Goal: Transaction & Acquisition: Purchase product/service

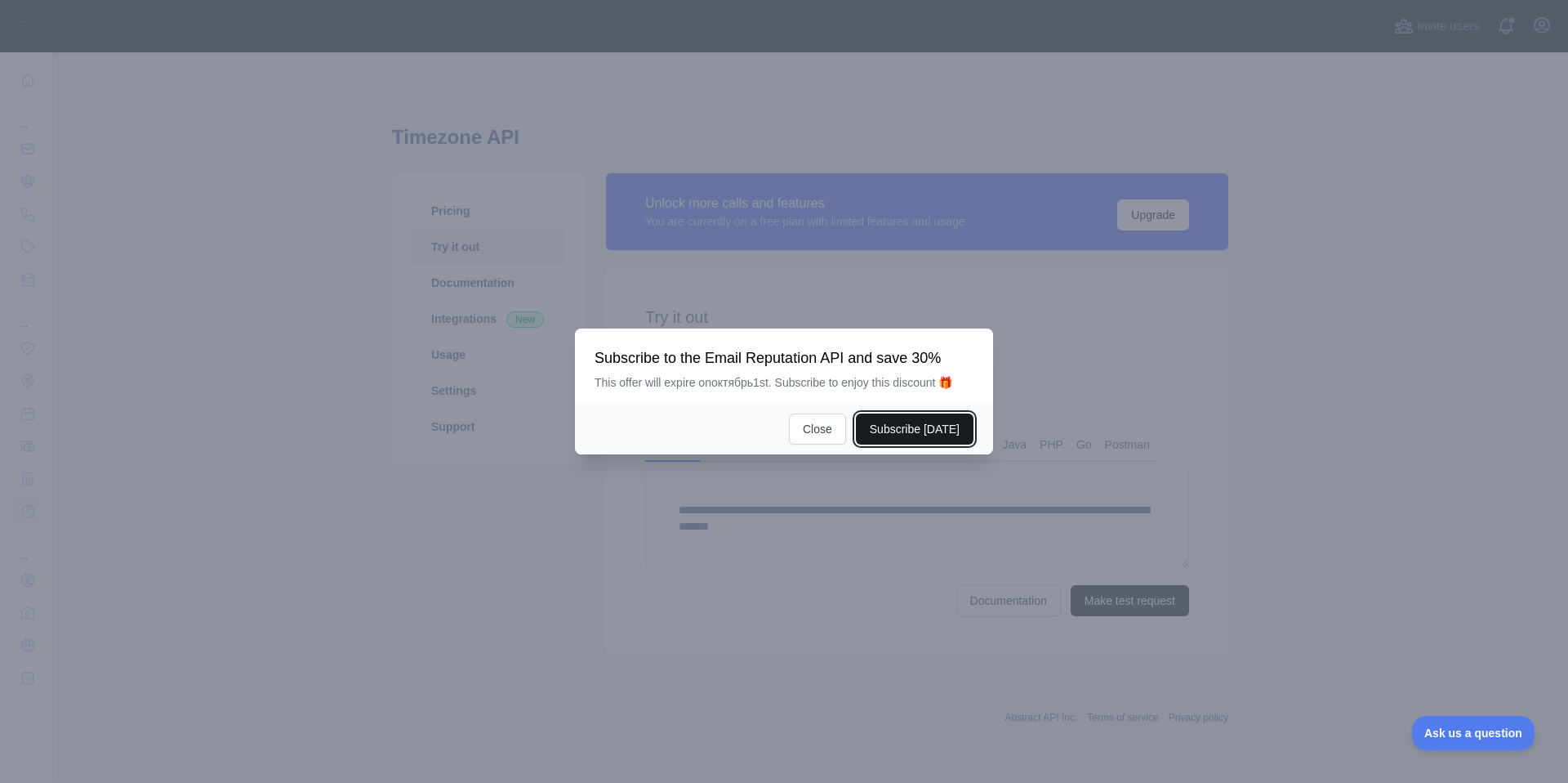
click at [896, 441] on button "Subscribe [DATE]" at bounding box center [914, 428] width 118 height 31
click at [332, 299] on div at bounding box center [784, 391] width 1568 height 783
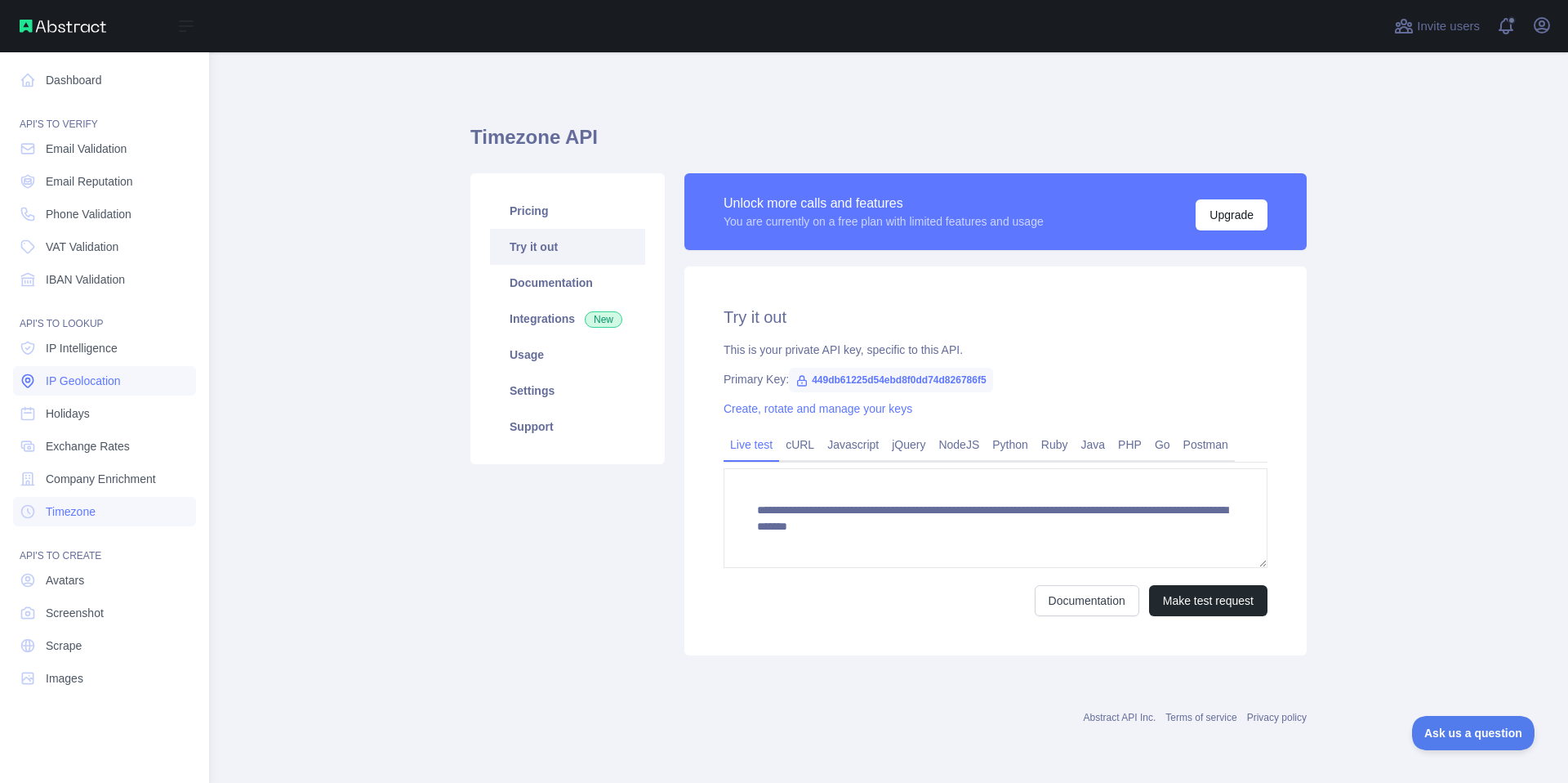
click at [95, 372] on span "IP Geolocation" at bounding box center [83, 380] width 75 height 16
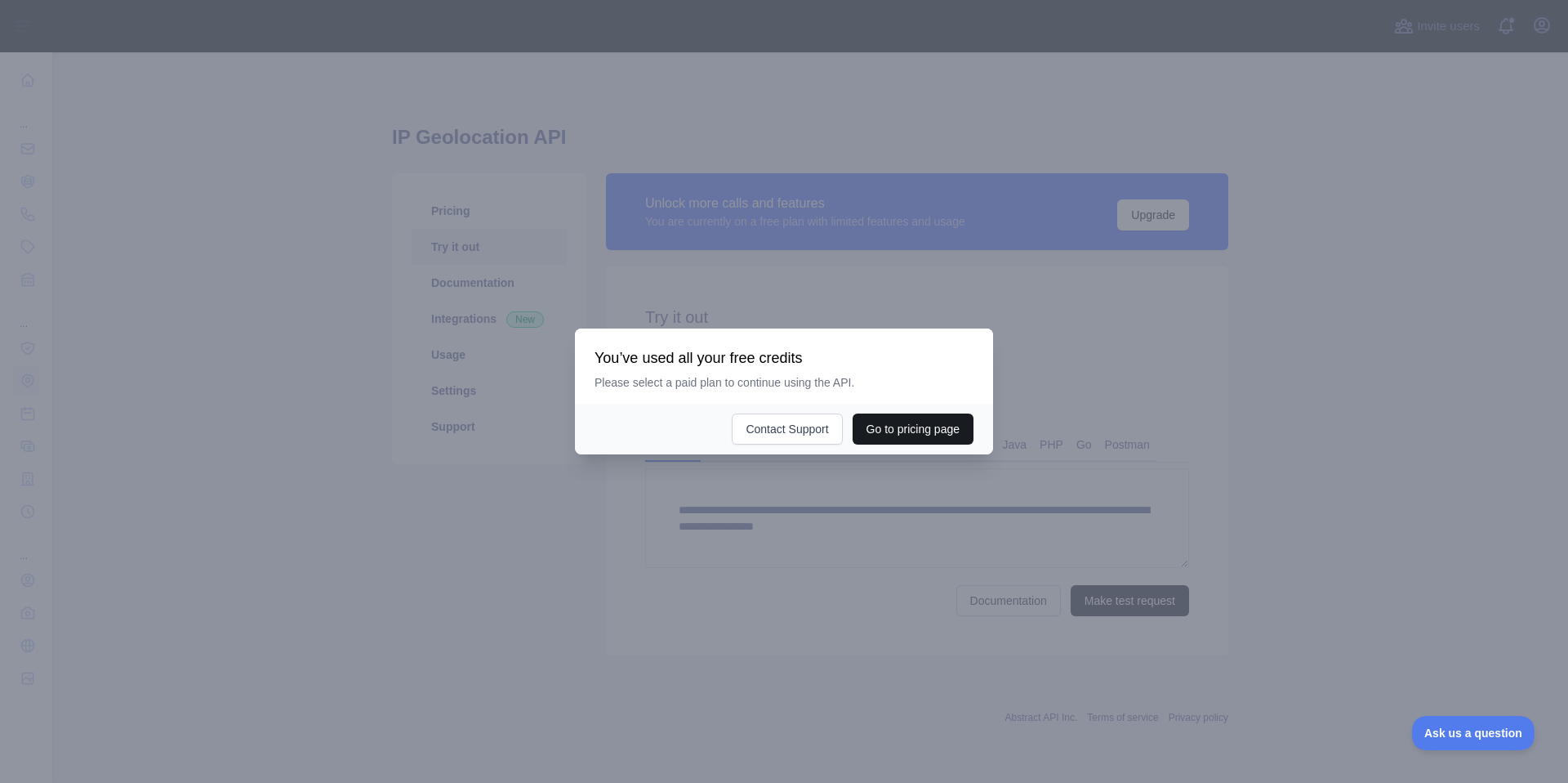
click at [905, 433] on button "Go to pricing page" at bounding box center [913, 428] width 121 height 31
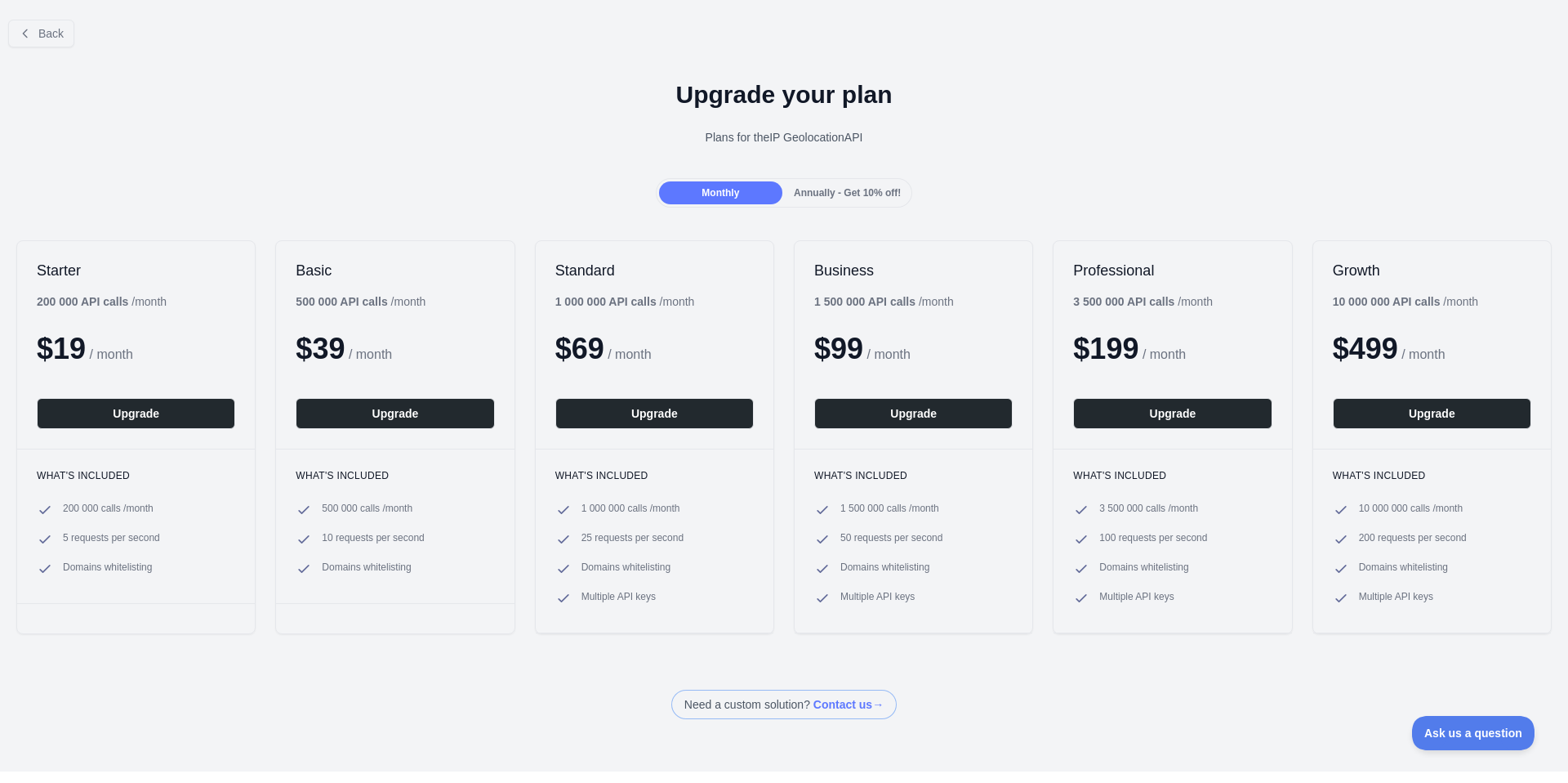
click at [865, 190] on span "Annually - Get 10% off!" at bounding box center [847, 193] width 107 height 11
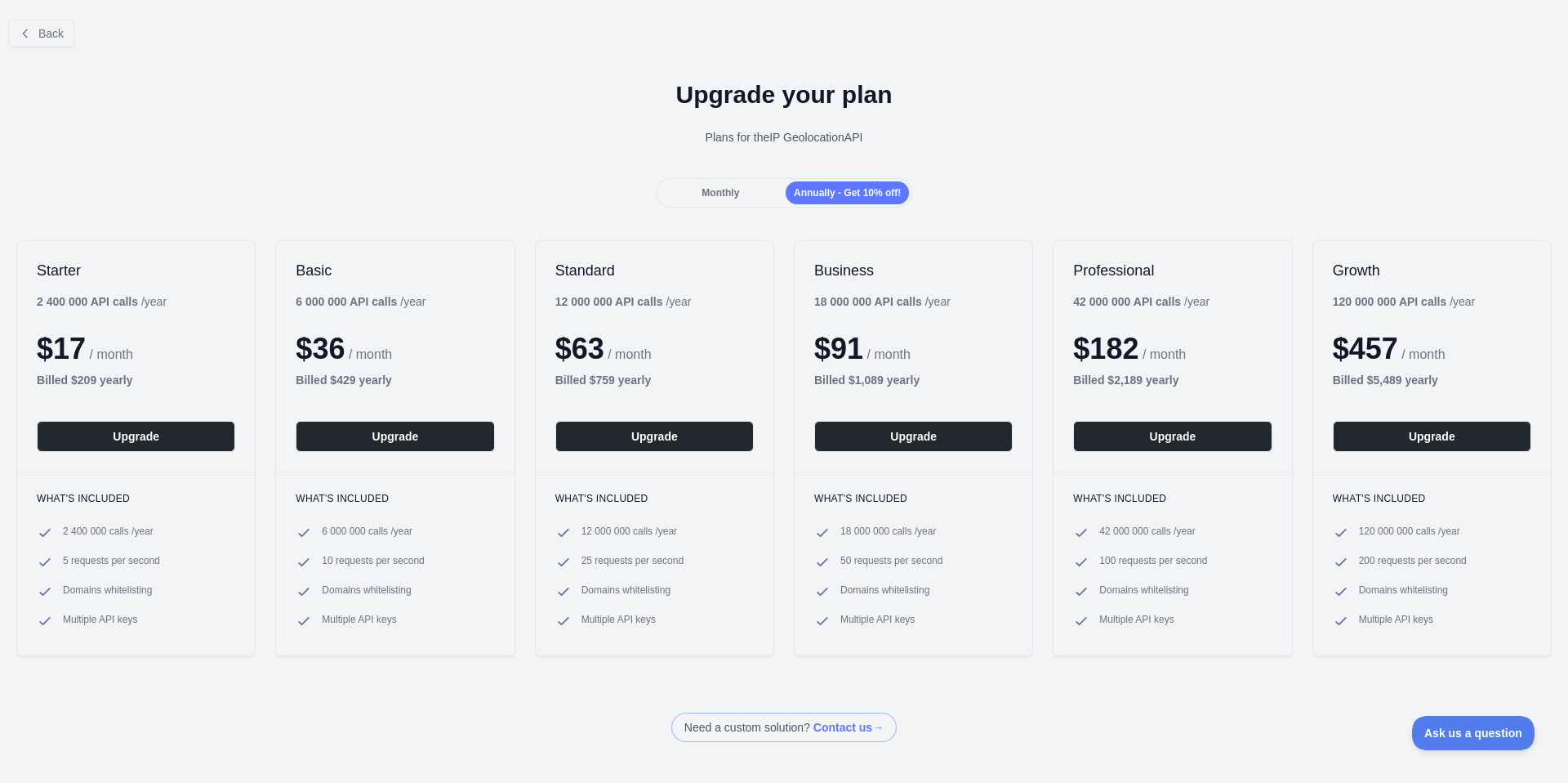
click at [718, 199] on div "Monthly" at bounding box center [720, 193] width 123 height 23
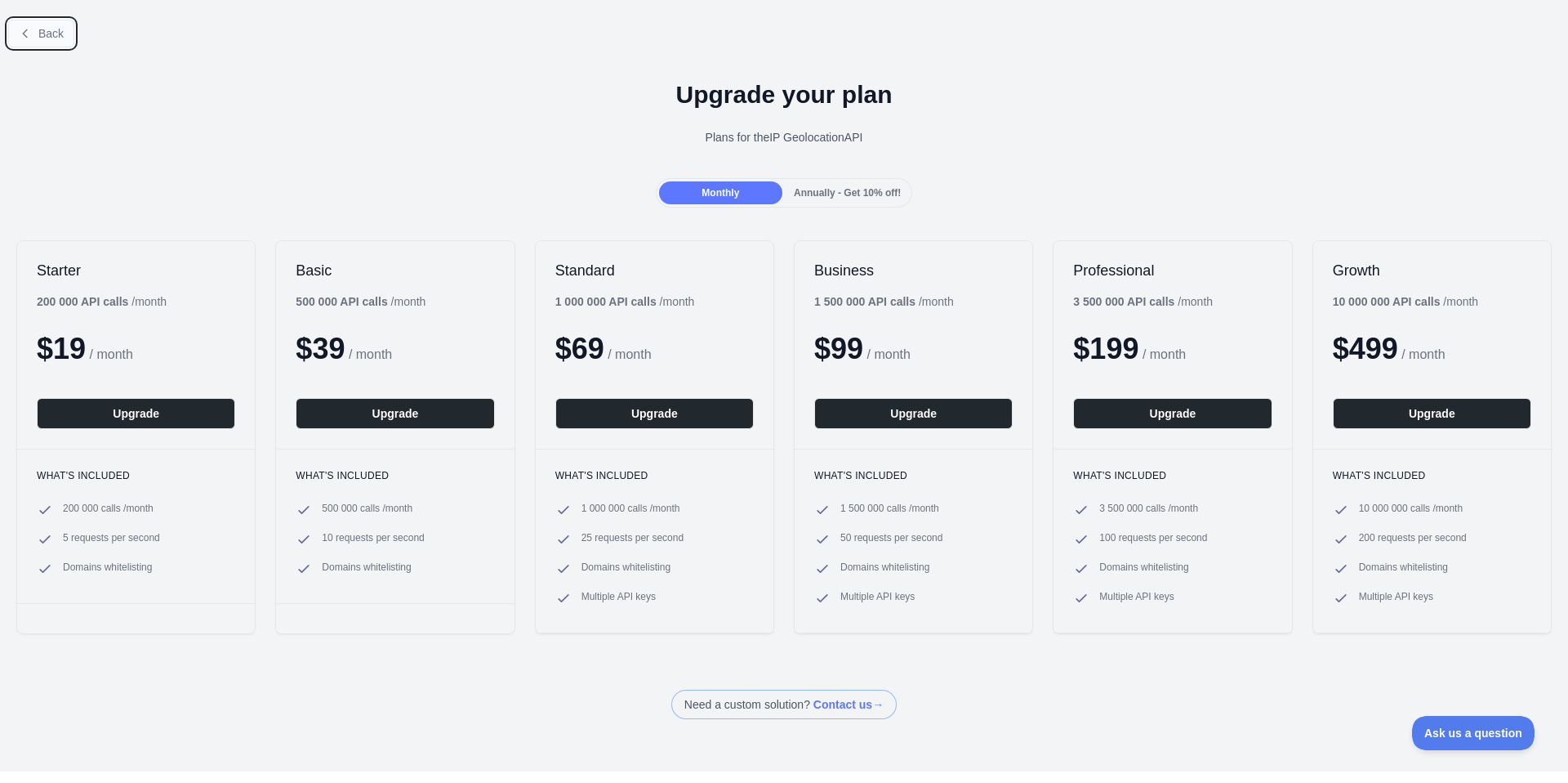
click at [31, 30] on icon at bounding box center [25, 33] width 13 height 13
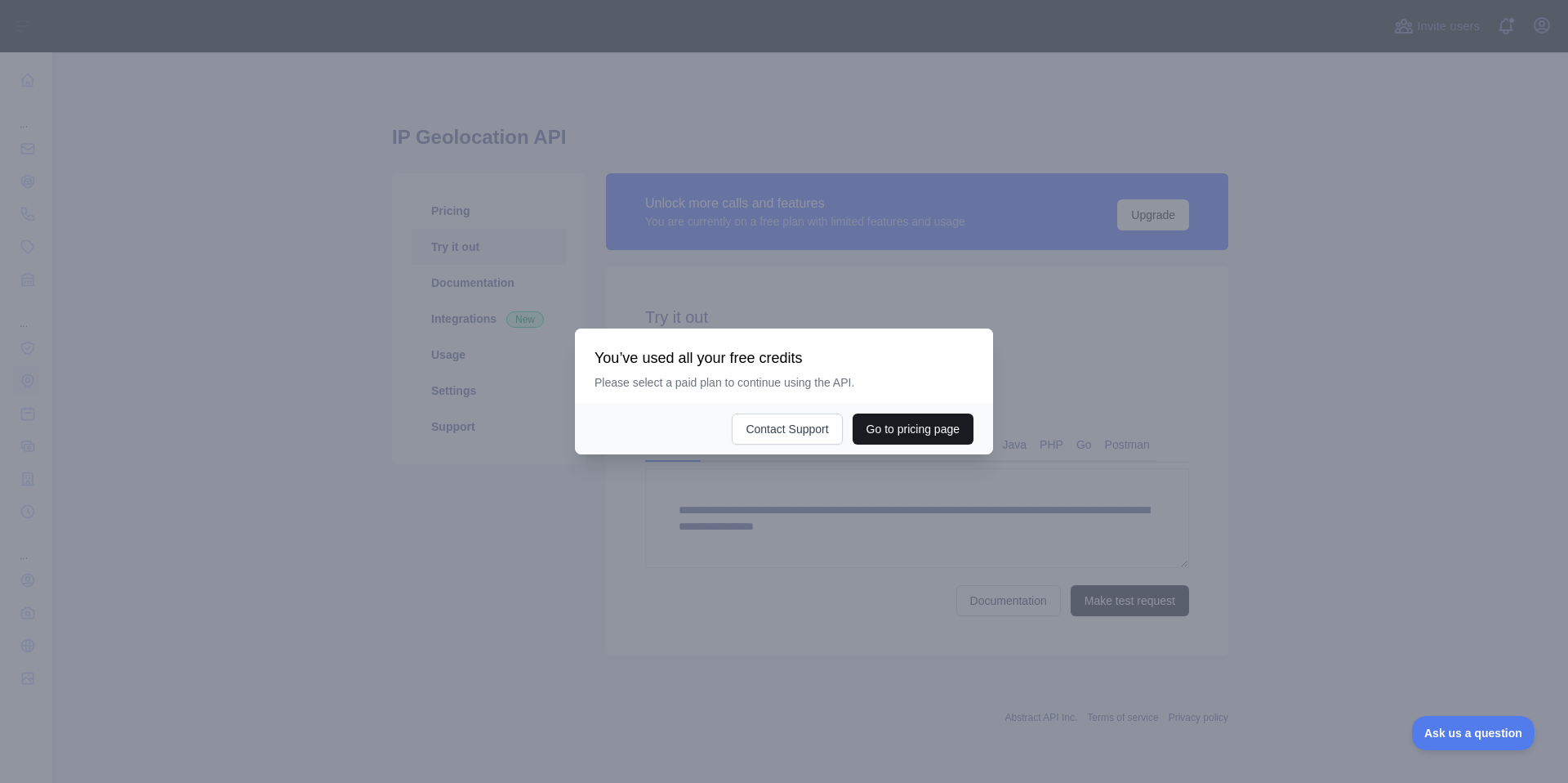
click at [876, 426] on button "Go to pricing page" at bounding box center [913, 428] width 121 height 31
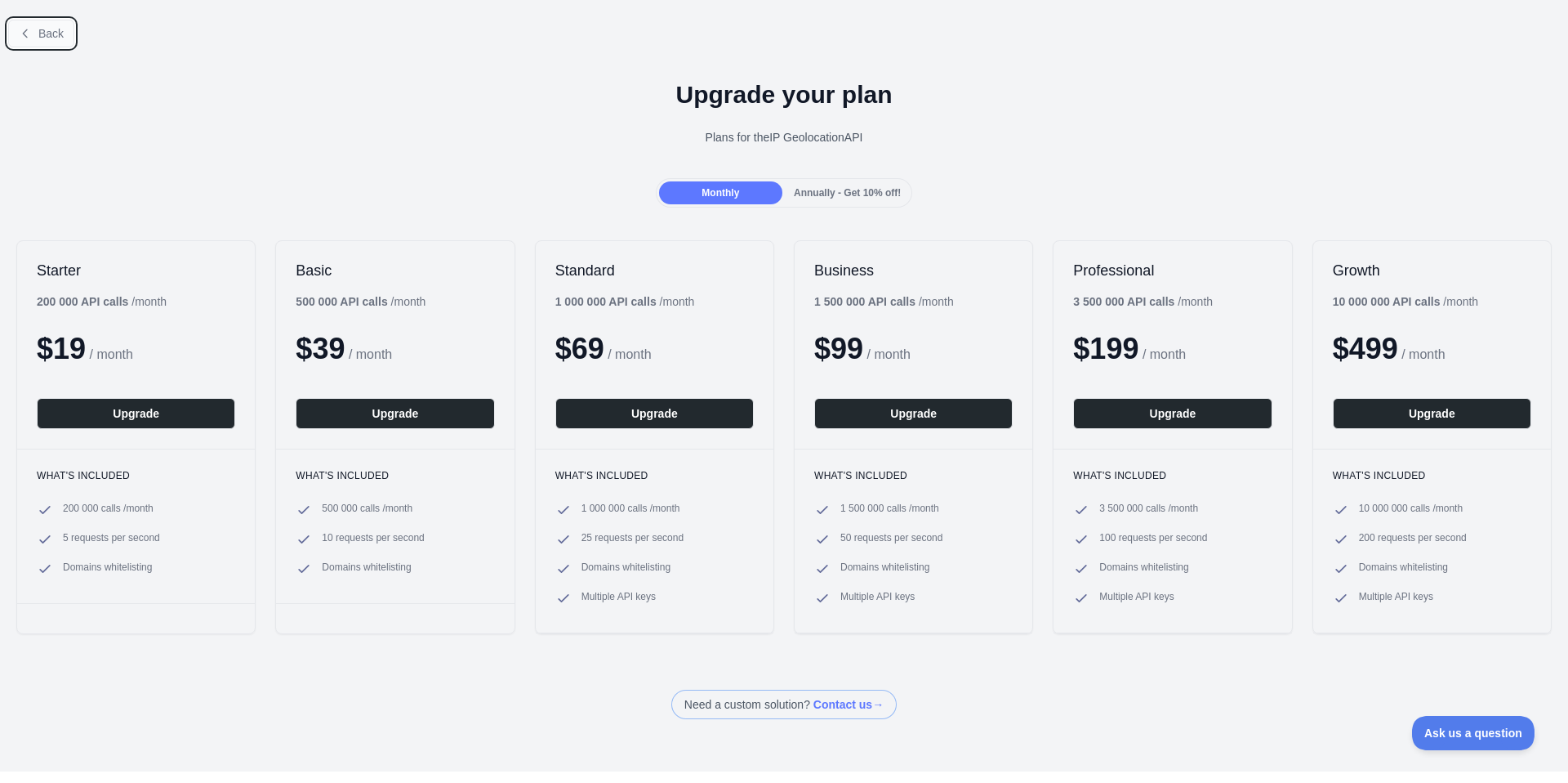
click at [63, 28] on span "Back" at bounding box center [51, 33] width 25 height 13
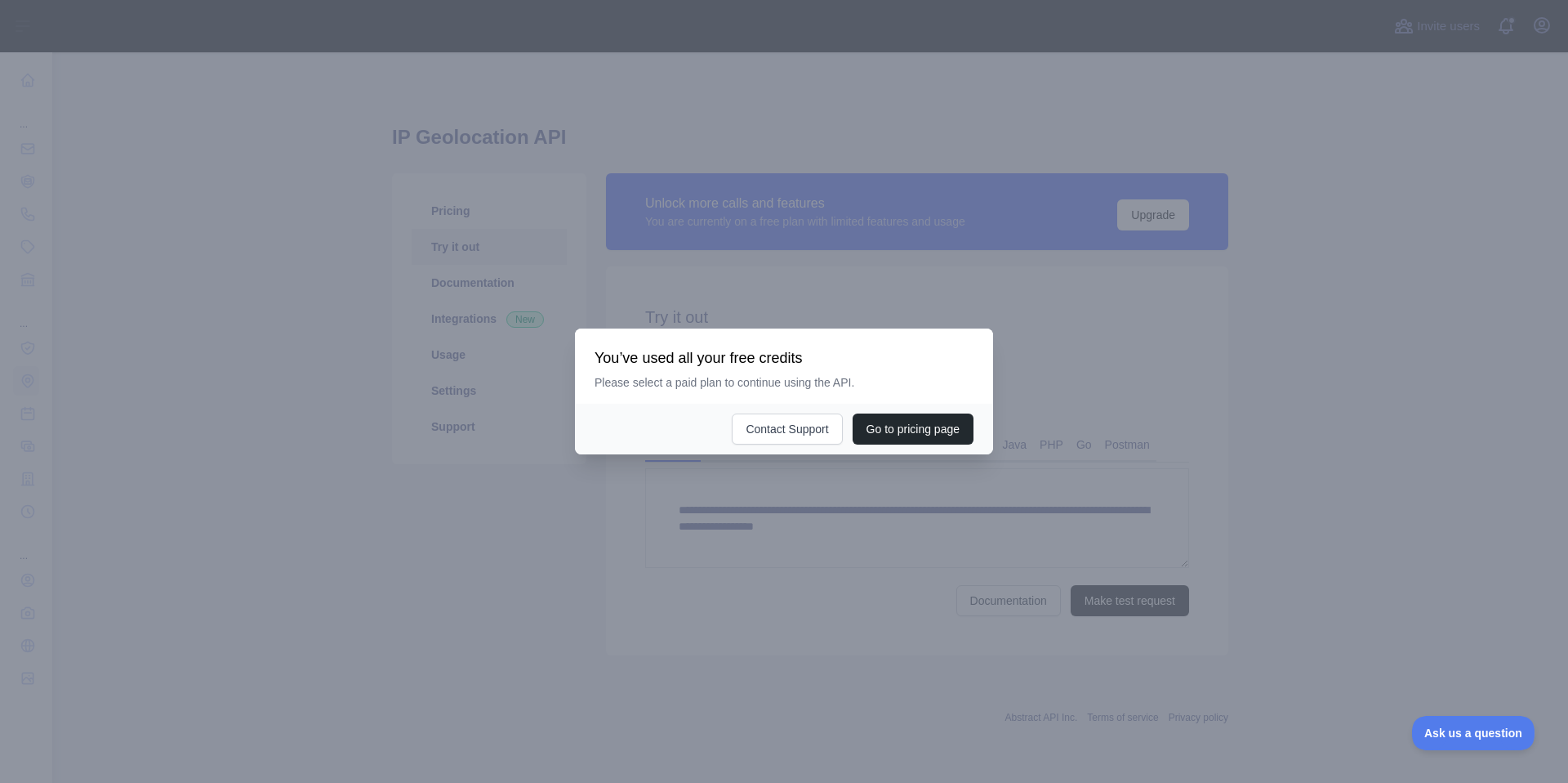
click at [109, 176] on div at bounding box center [784, 391] width 1568 height 783
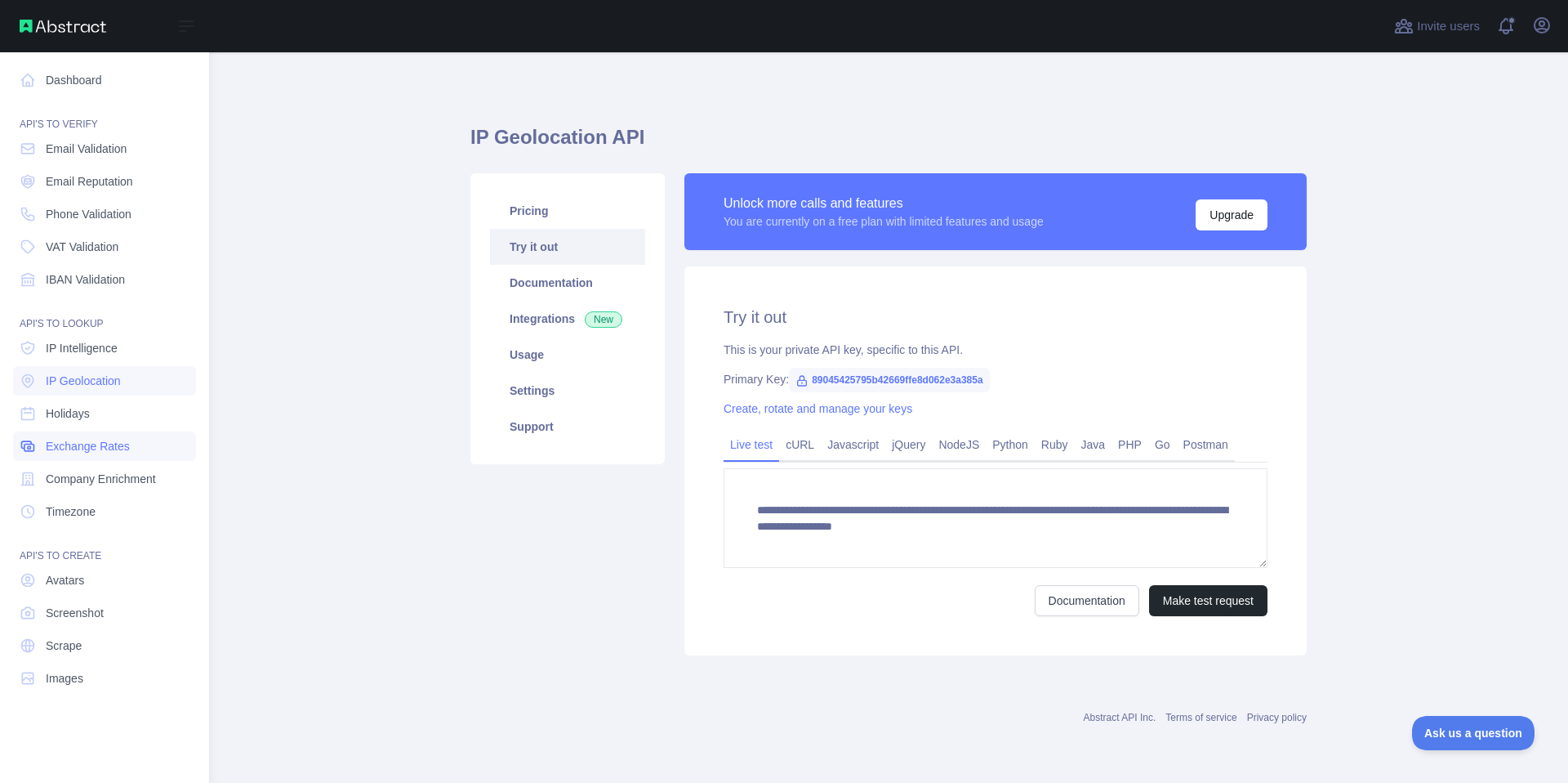
click at [91, 440] on span "Exchange Rates" at bounding box center [87, 445] width 84 height 16
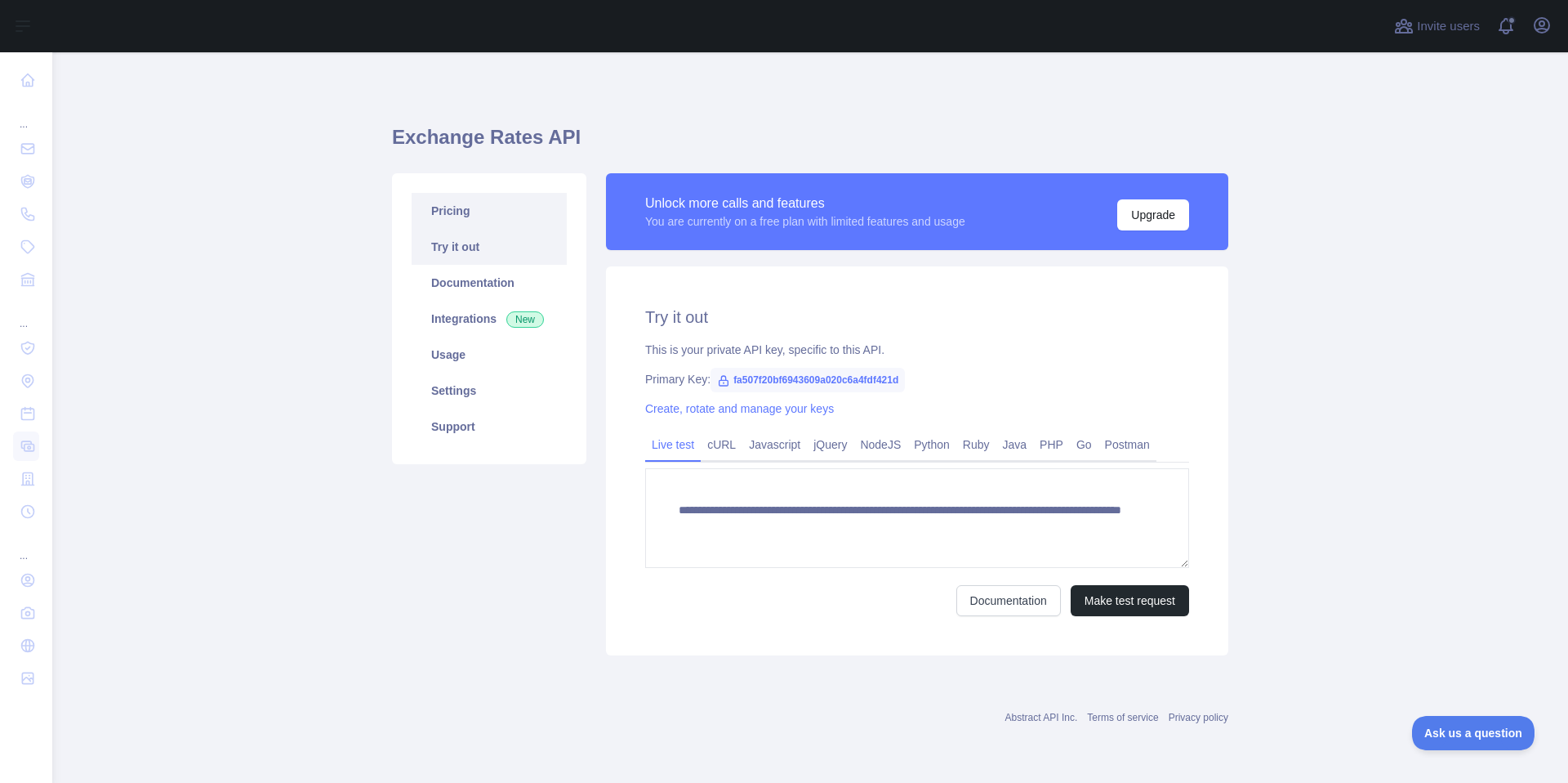
click at [494, 213] on link "Pricing" at bounding box center [488, 210] width 155 height 36
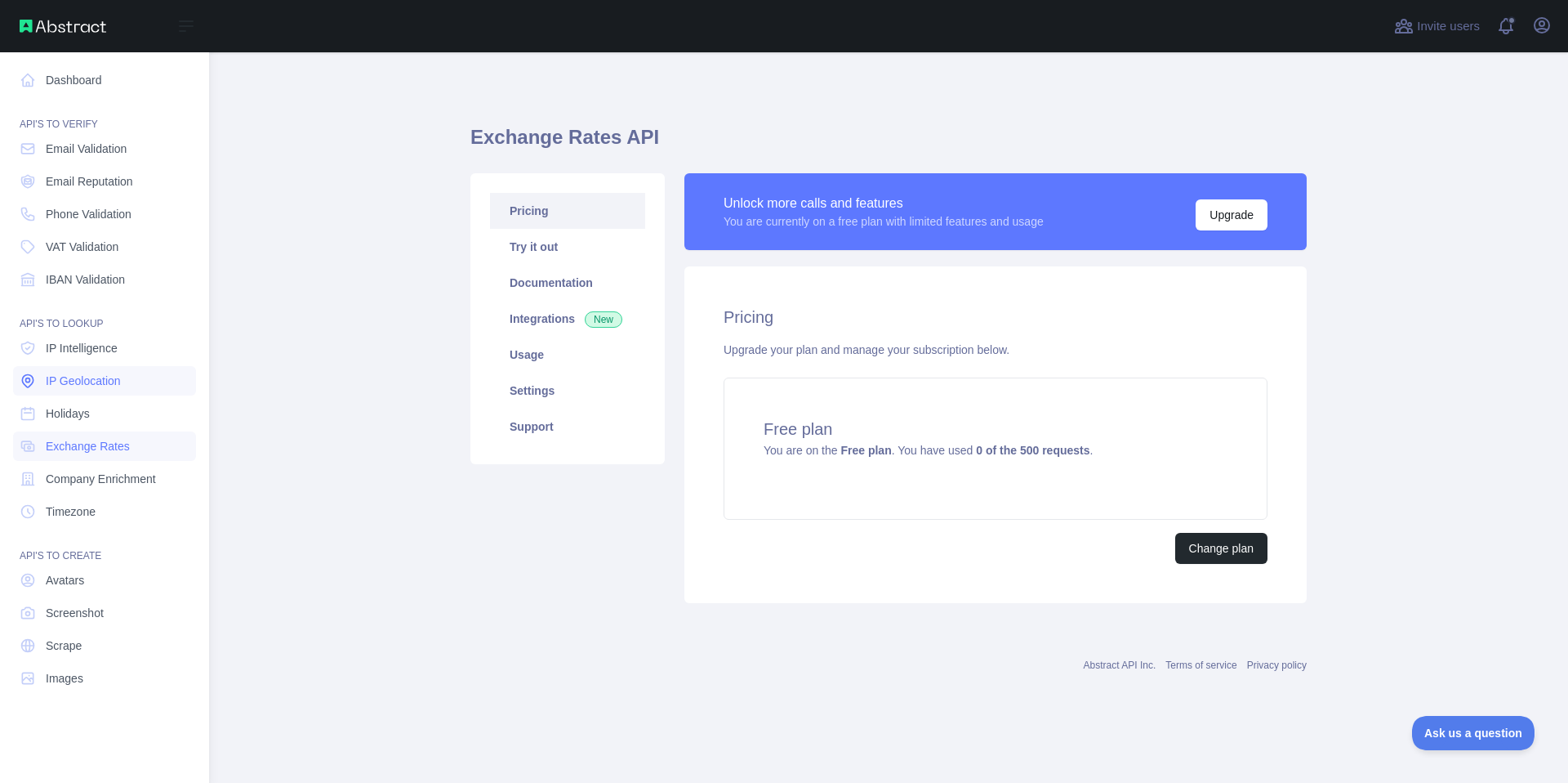
click at [79, 373] on span "IP Geolocation" at bounding box center [83, 380] width 75 height 16
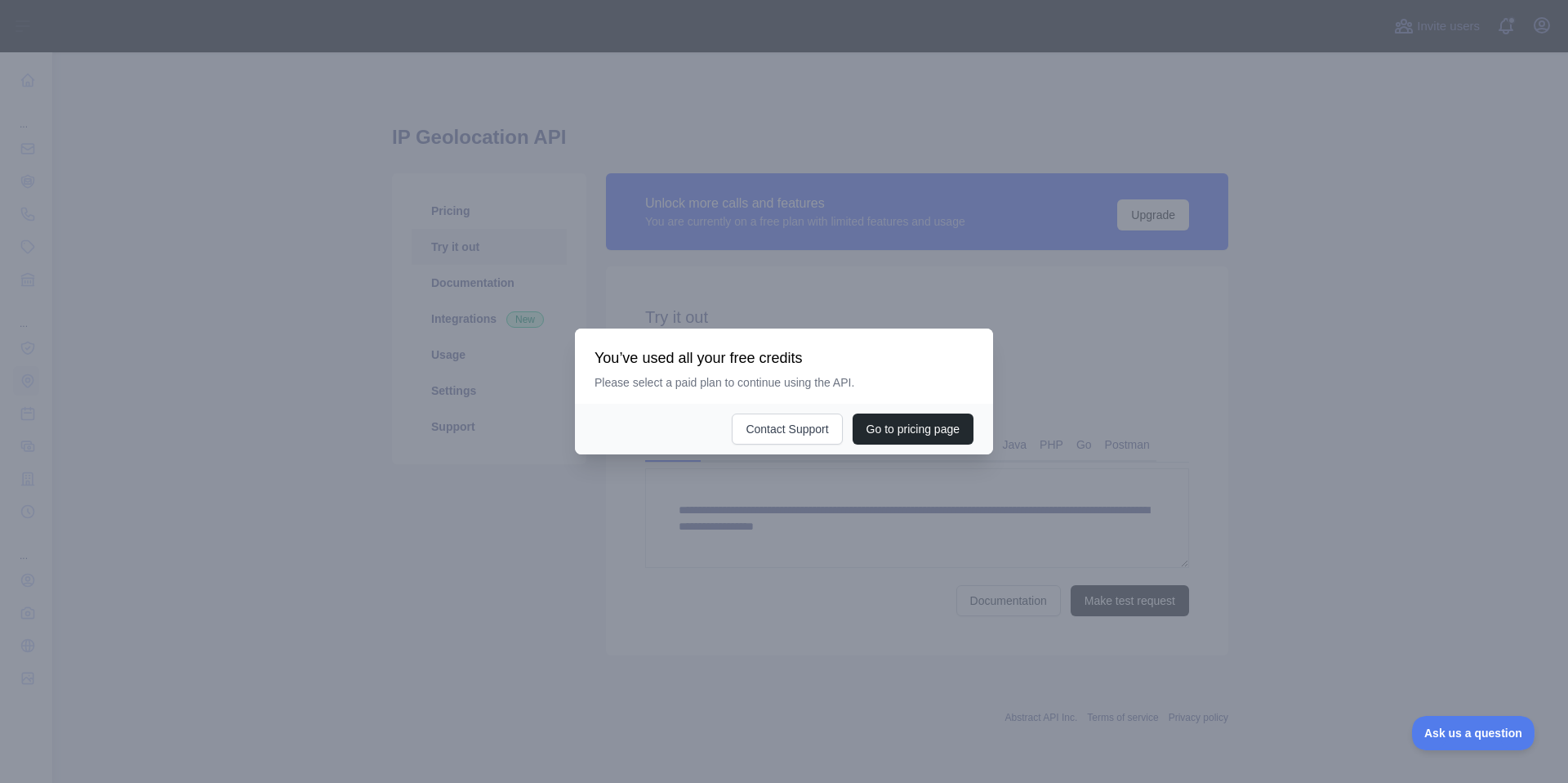
click at [829, 307] on div at bounding box center [784, 391] width 1568 height 783
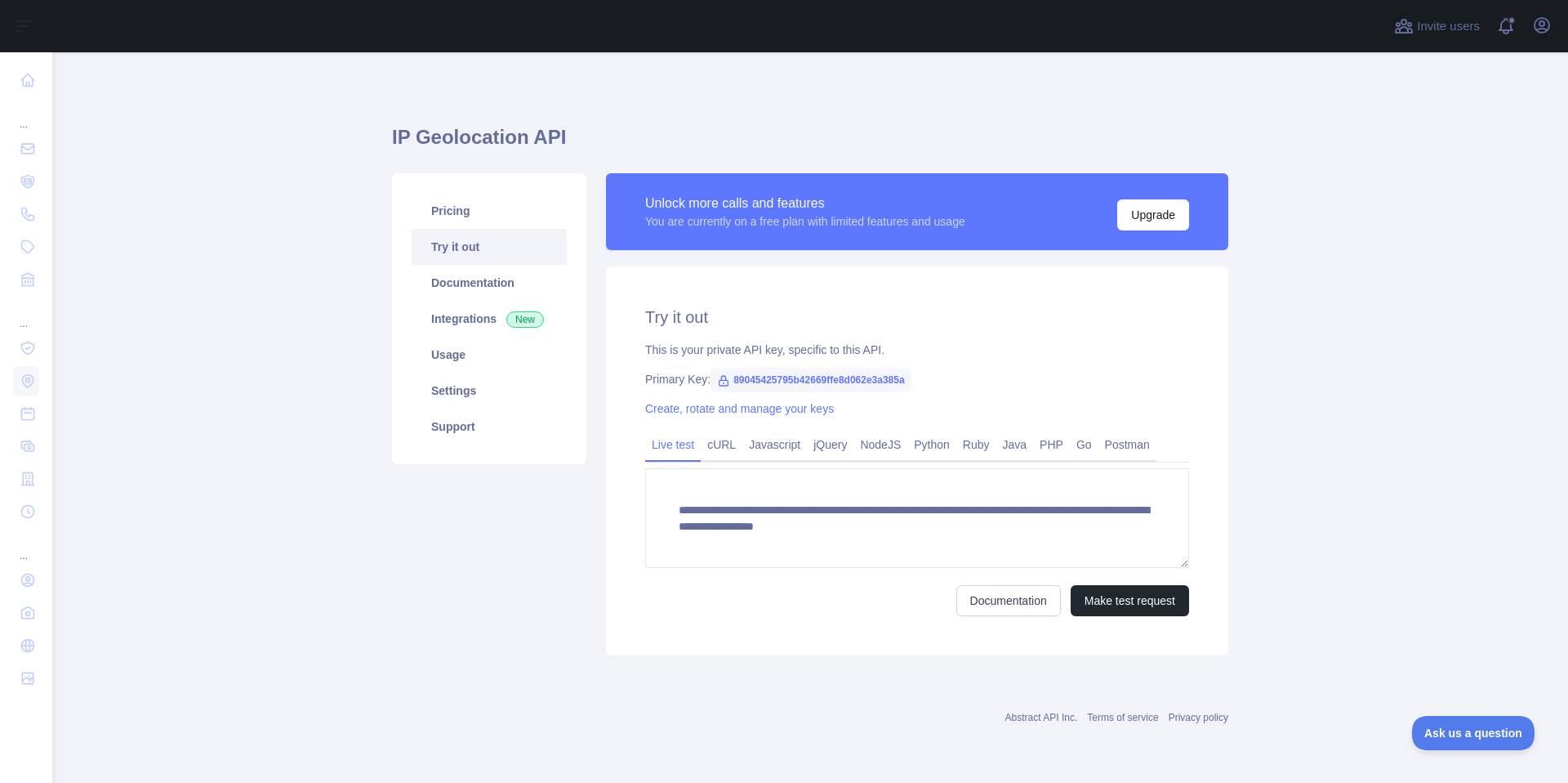
click at [859, 377] on span "89045425795b42669ffe8d062e3a385a" at bounding box center [811, 379] width 201 height 25
copy span "89045425795b42669ffe8d062e3a385a"
click at [460, 200] on link "Pricing" at bounding box center [488, 210] width 155 height 36
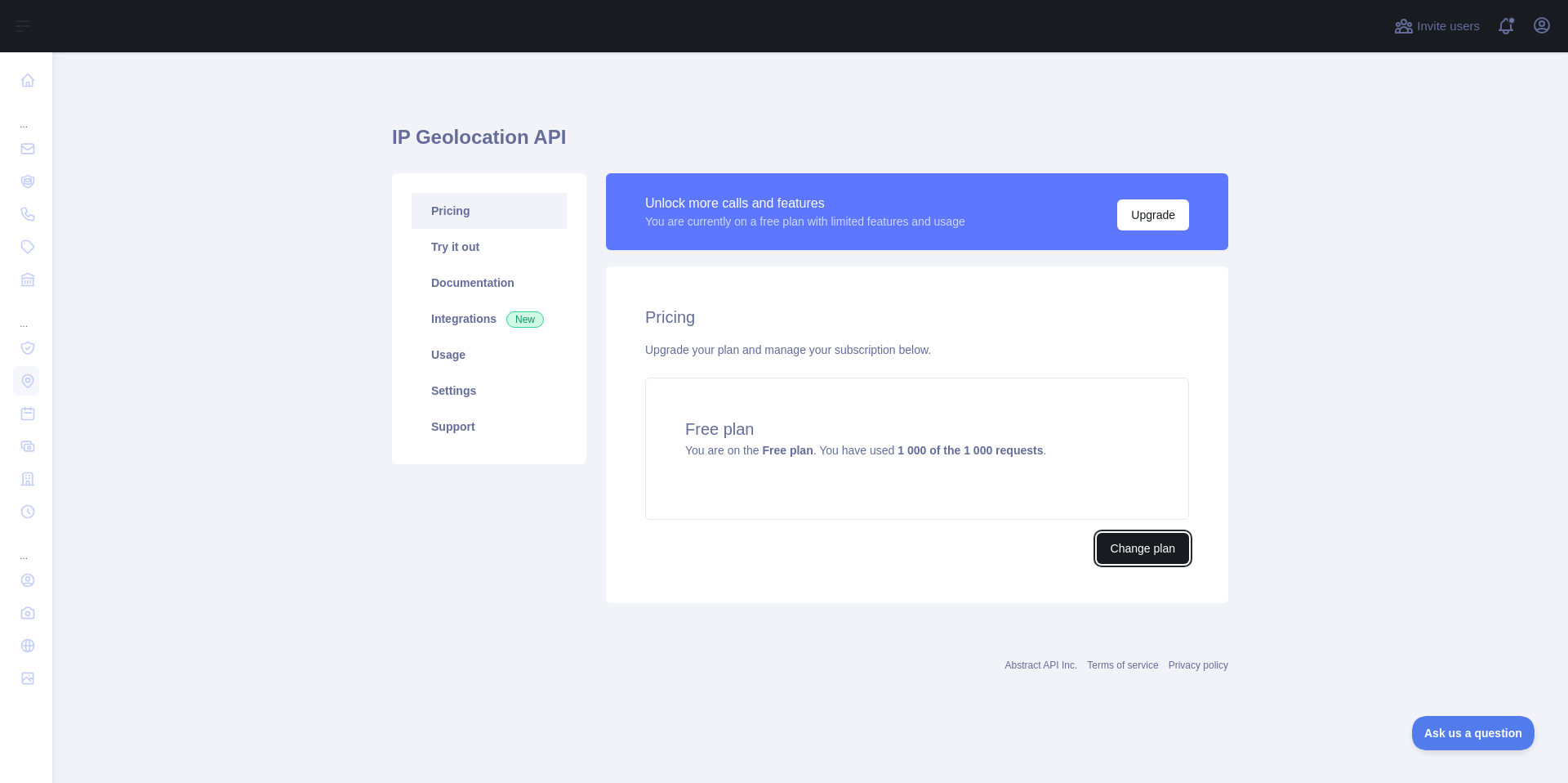
click at [1128, 538] on button "Change plan" at bounding box center [1142, 548] width 92 height 31
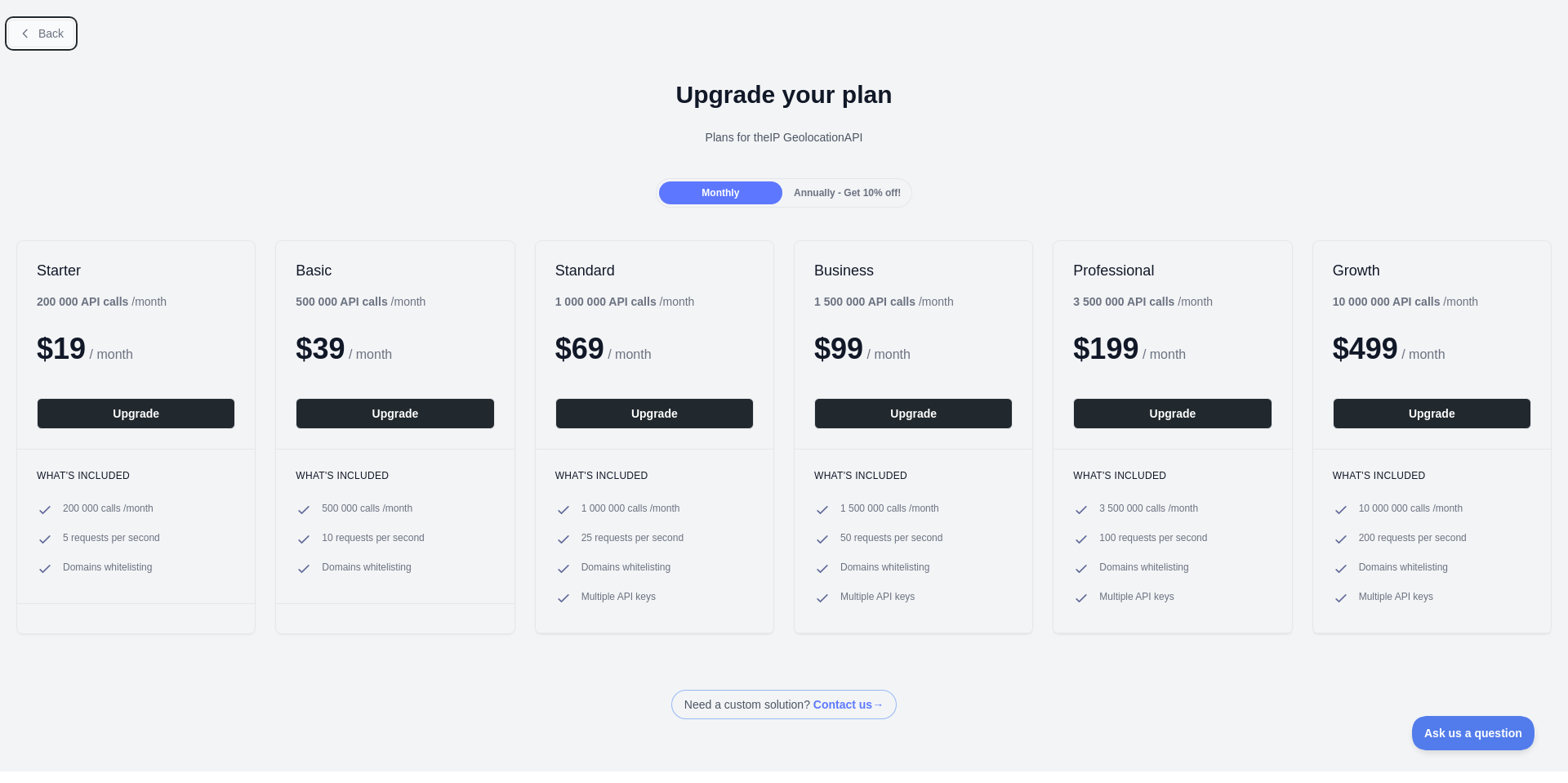
click at [35, 32] on button "Back" at bounding box center [42, 33] width 66 height 28
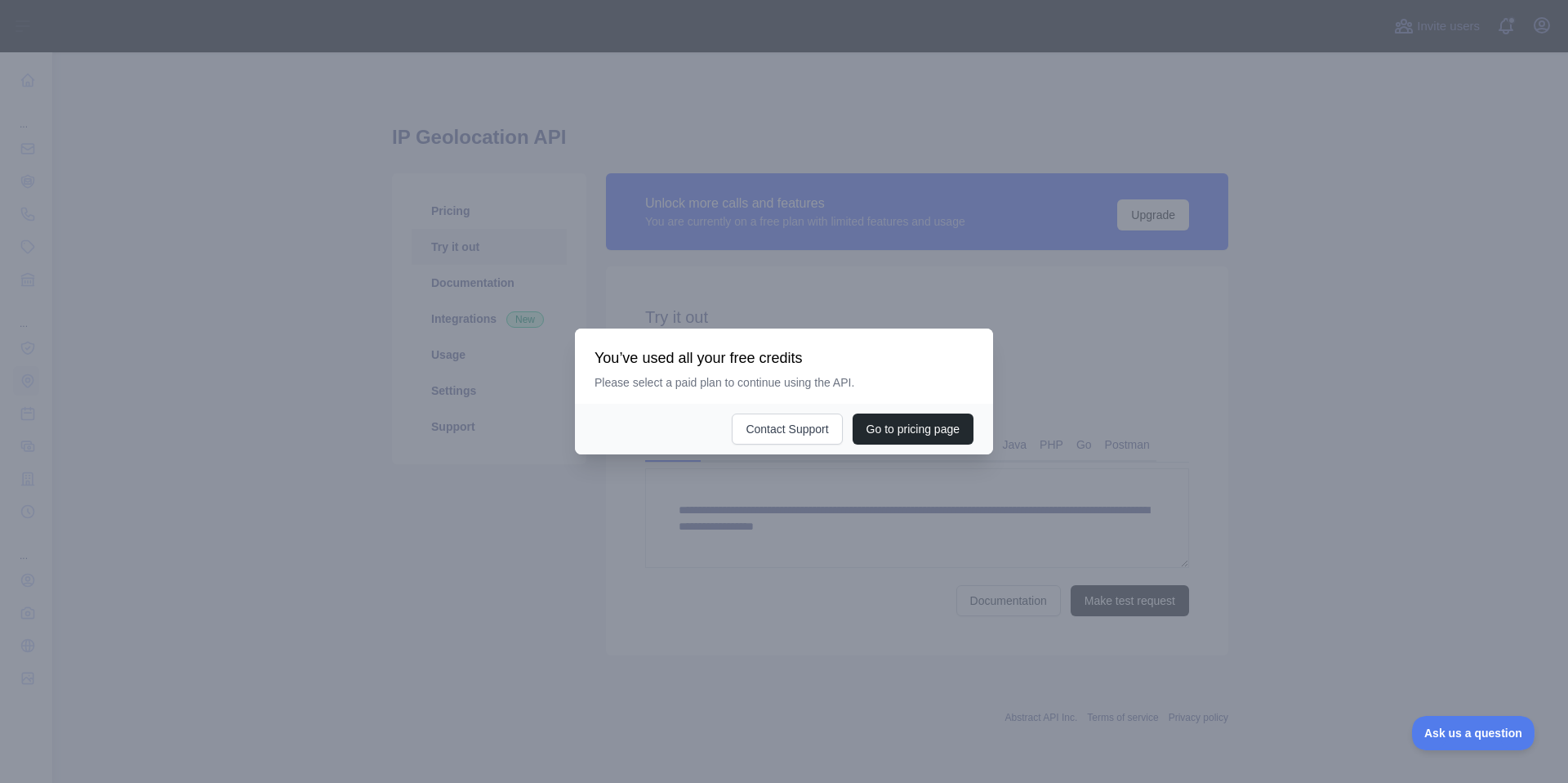
click at [375, 450] on div at bounding box center [784, 391] width 1568 height 783
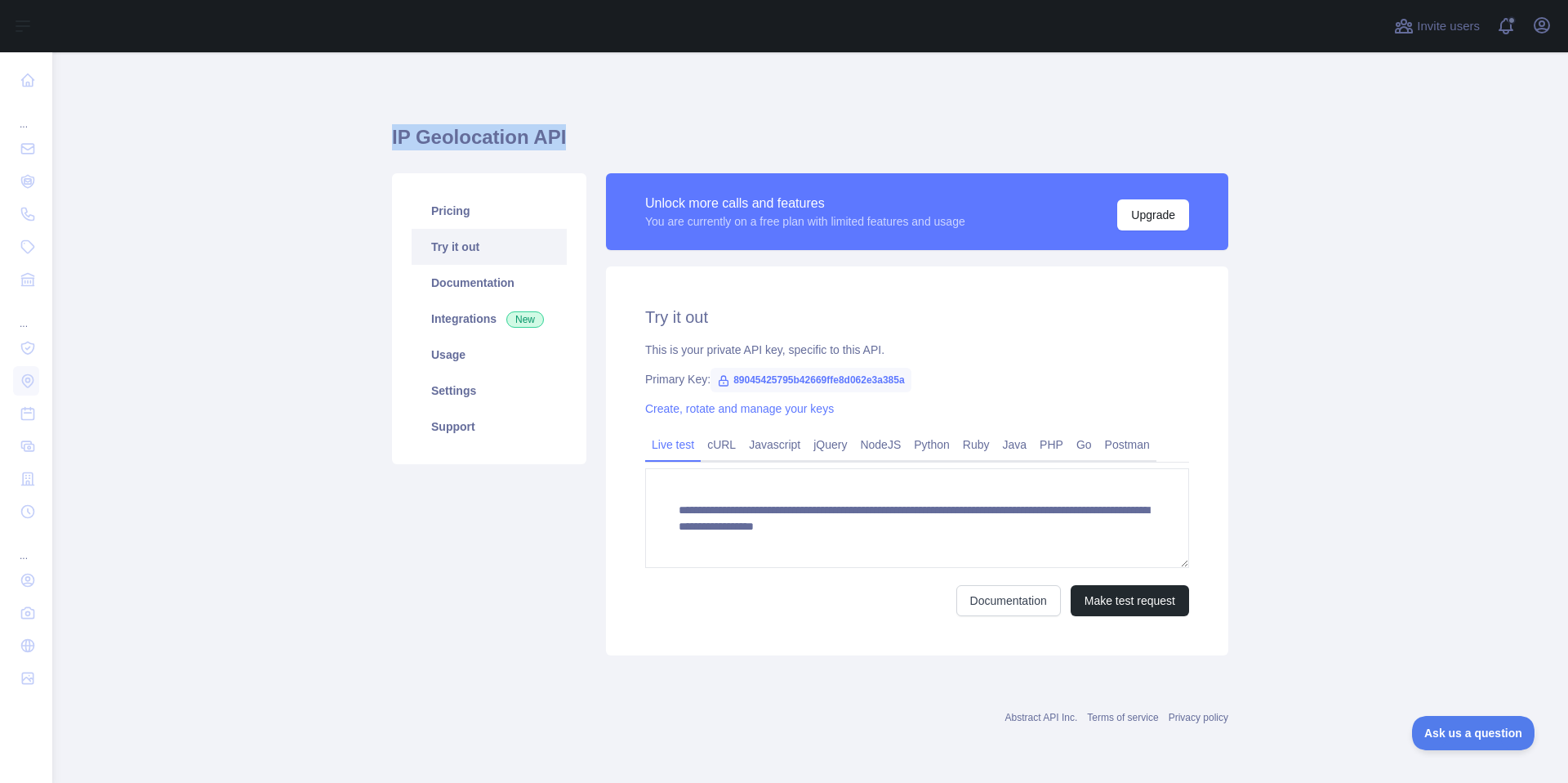
drag, startPoint x: 566, startPoint y: 141, endPoint x: 393, endPoint y: 141, distance: 173.0
click at [393, 141] on h1 "IP Geolocation API" at bounding box center [810, 143] width 836 height 39
copy h1 "IP Geolocation API"
click at [884, 376] on span "89045425795b42669ffe8d062e3a385a" at bounding box center [811, 379] width 201 height 25
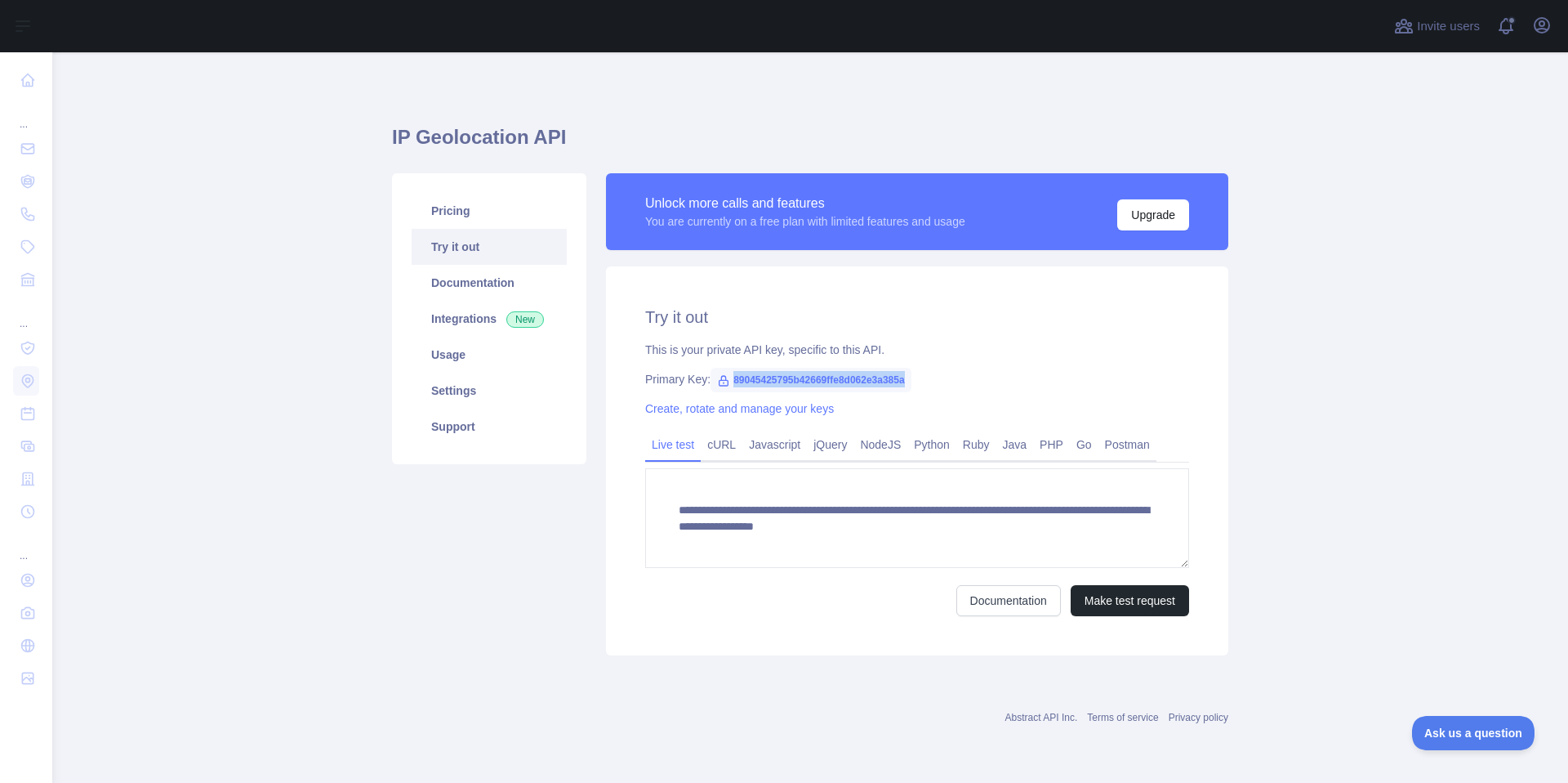
copy span "89045425795b42669ffe8d062e3a385a"
click at [1091, 601] on button "Make test request" at bounding box center [1130, 601] width 119 height 31
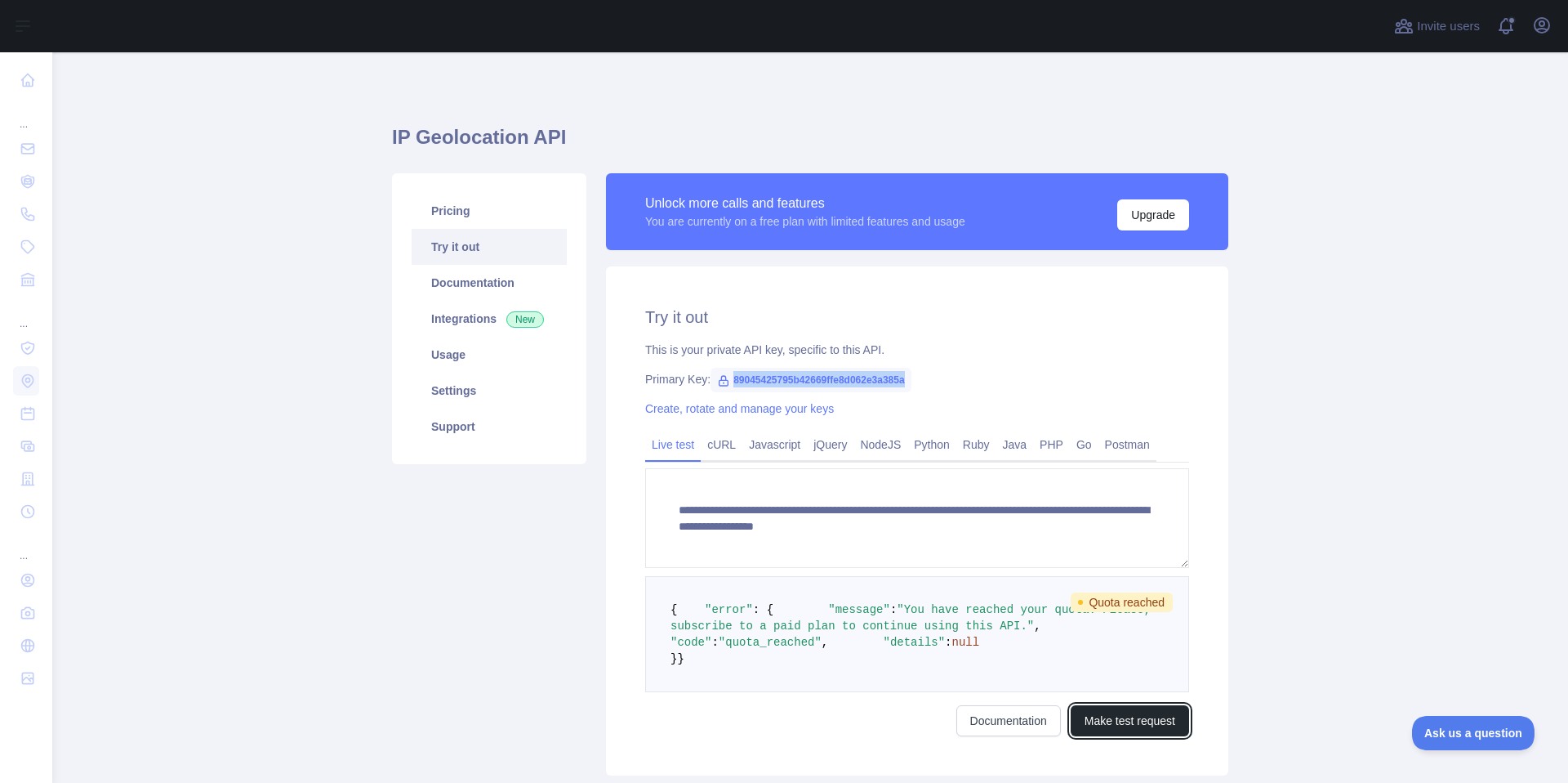
scroll to position [3, 0]
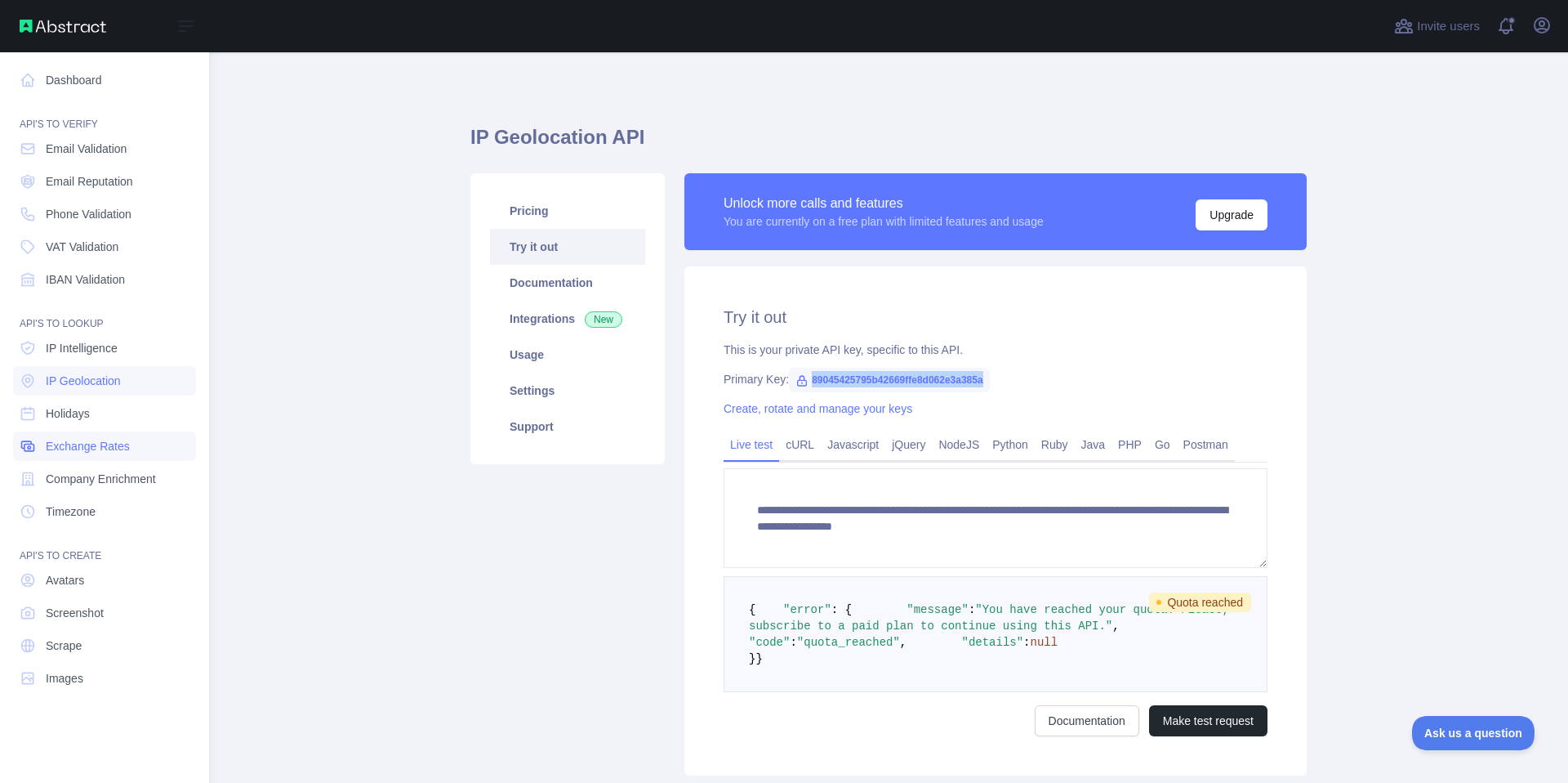
click at [100, 456] on link "Exchange Rates" at bounding box center [104, 446] width 183 height 30
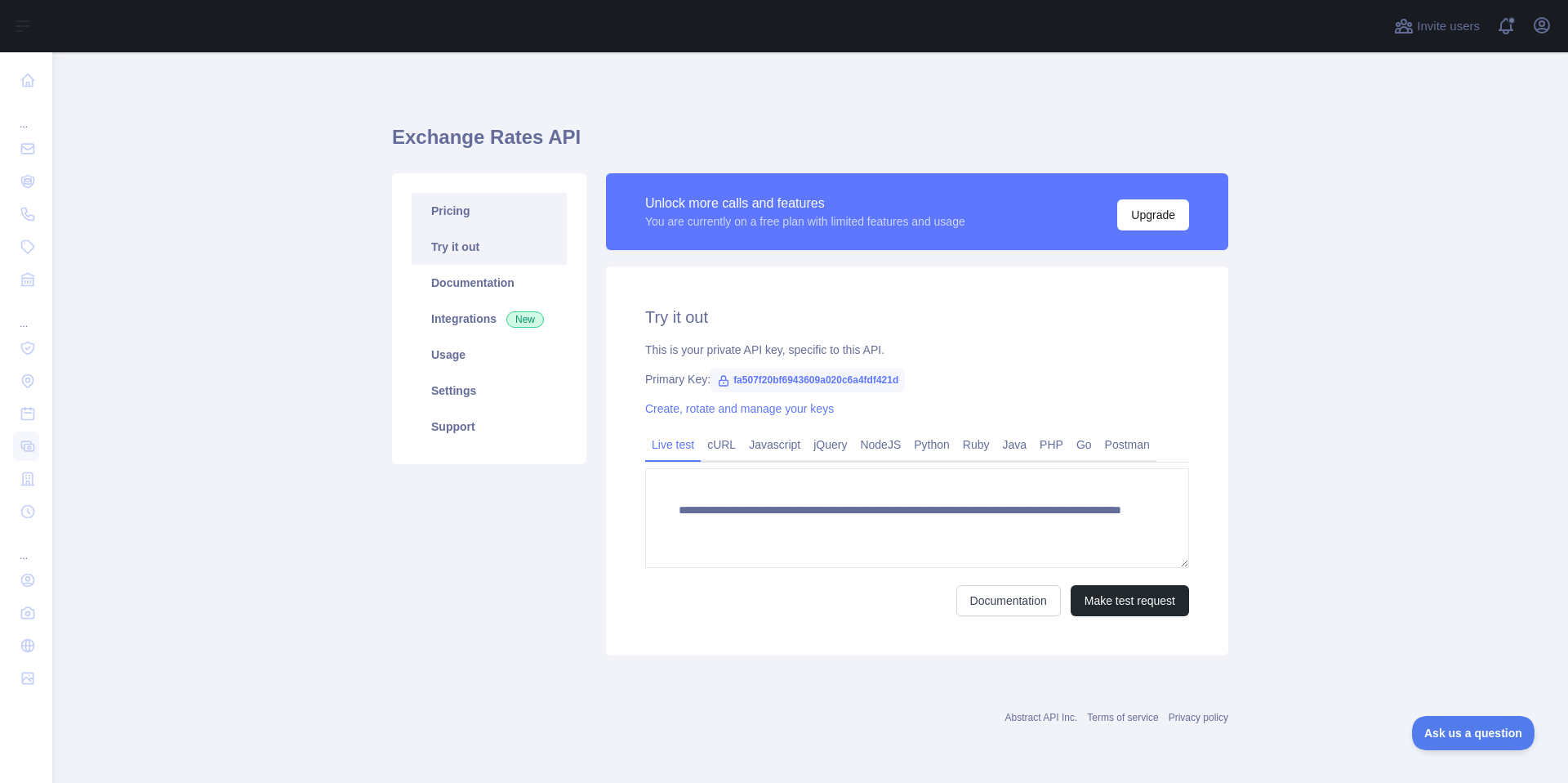
click at [464, 218] on link "Pricing" at bounding box center [488, 210] width 155 height 36
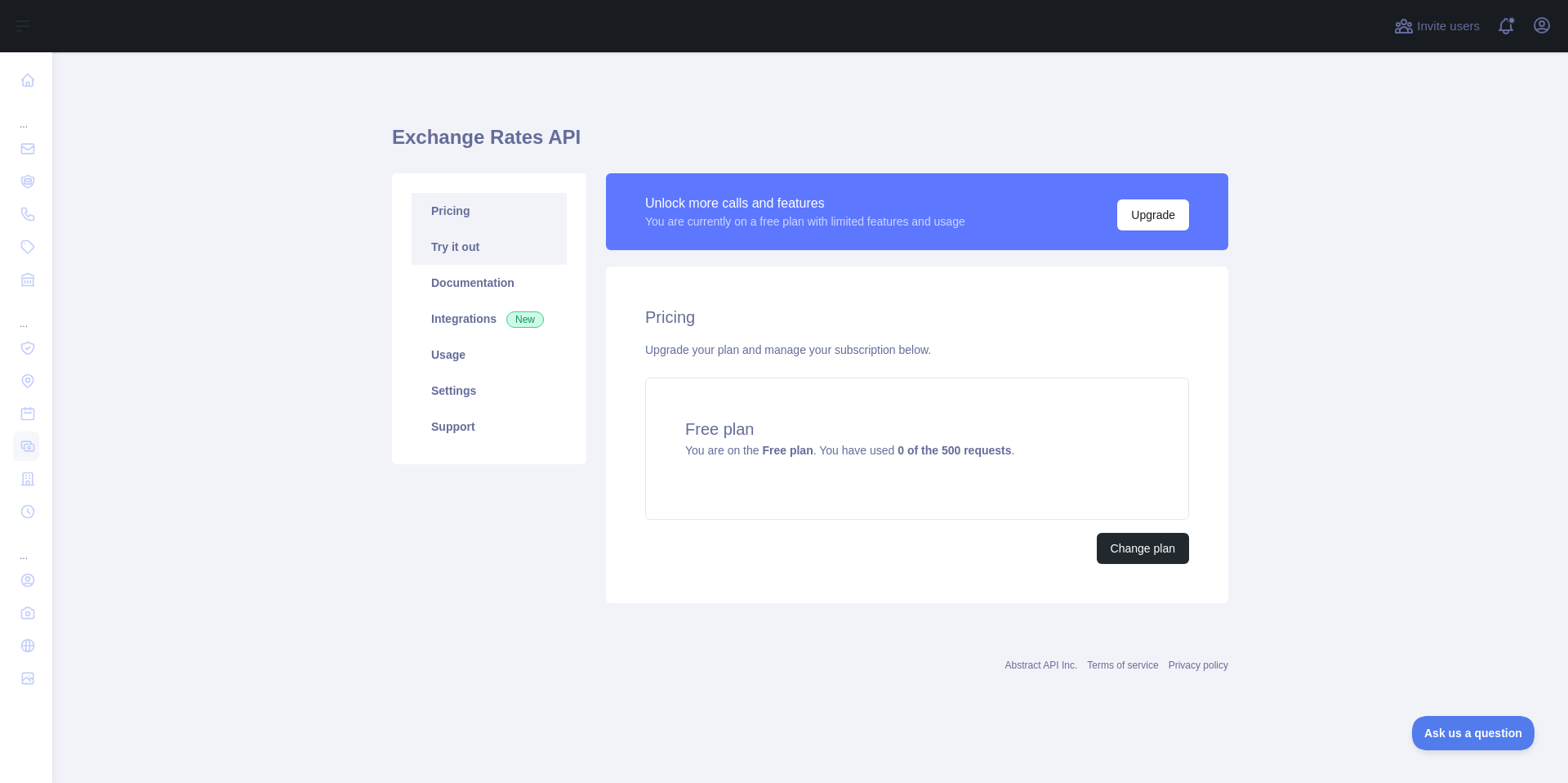
click at [472, 238] on link "Try it out" at bounding box center [488, 247] width 155 height 36
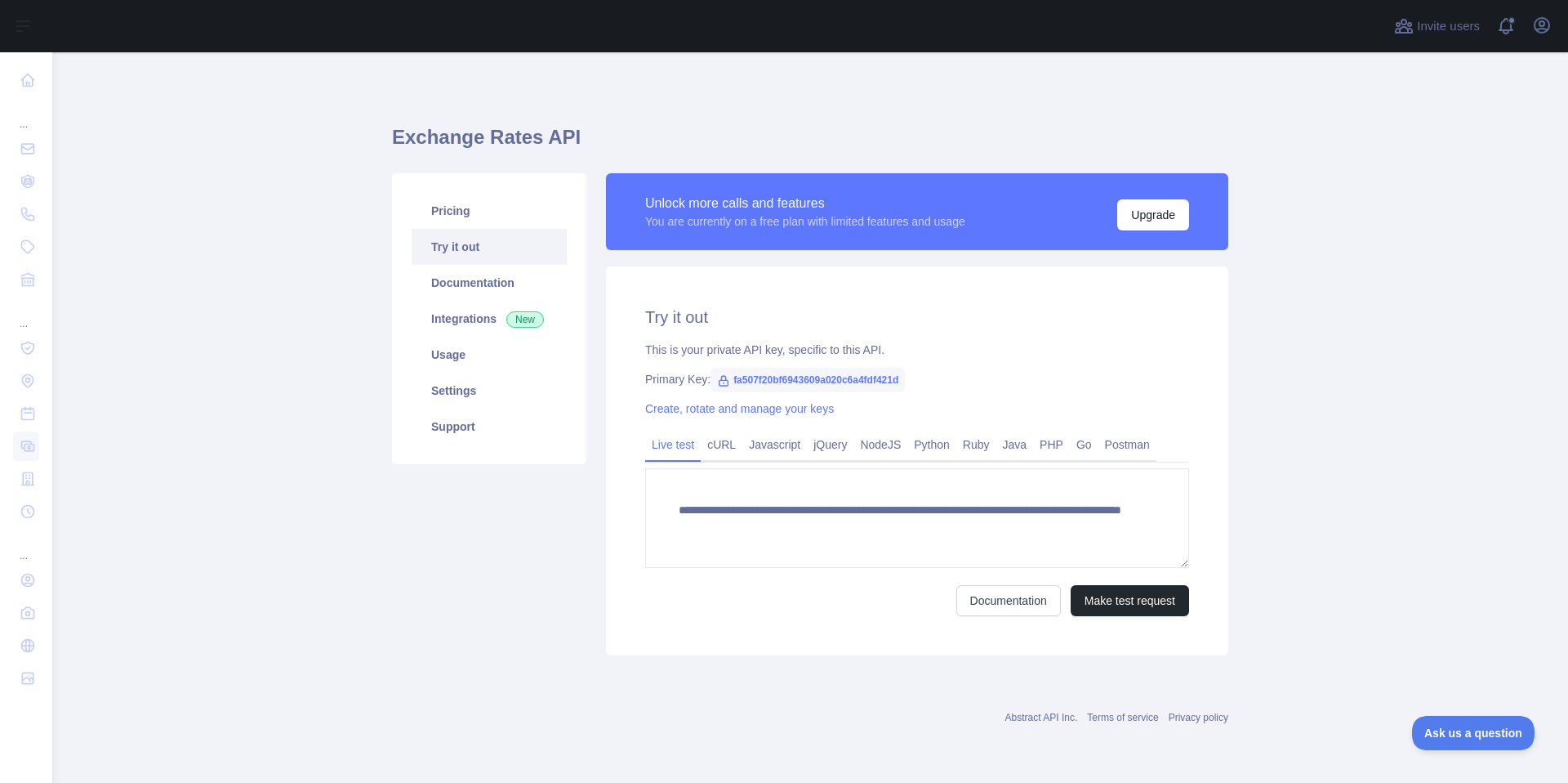
click at [758, 380] on span "fa507f20bf6943609a020c6a4fdf421d" at bounding box center [807, 379] width 194 height 25
click at [757, 380] on span "fa507f20bf6943609a020c6a4fdf421d" at bounding box center [807, 379] width 194 height 25
click at [551, 144] on h1 "Exchange Rates API" at bounding box center [810, 143] width 836 height 39
drag, startPoint x: 575, startPoint y: 141, endPoint x: 378, endPoint y: 132, distance: 197.2
click at [378, 132] on main "**********" at bounding box center [811, 417] width 1516 height 730
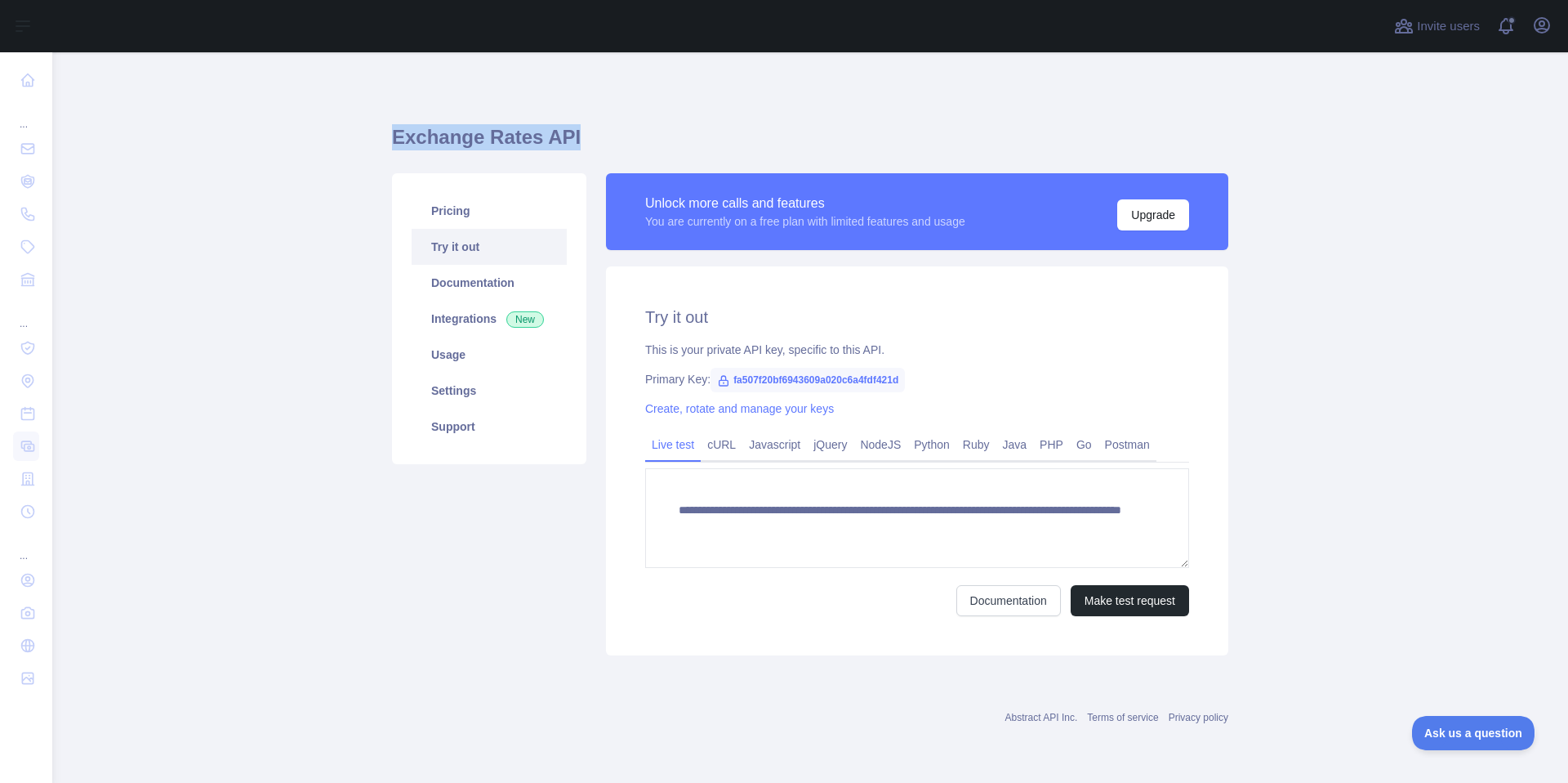
copy h1 "Exchange Rates API"
click at [1544, 21] on icon "button" at bounding box center [1542, 25] width 20 height 20
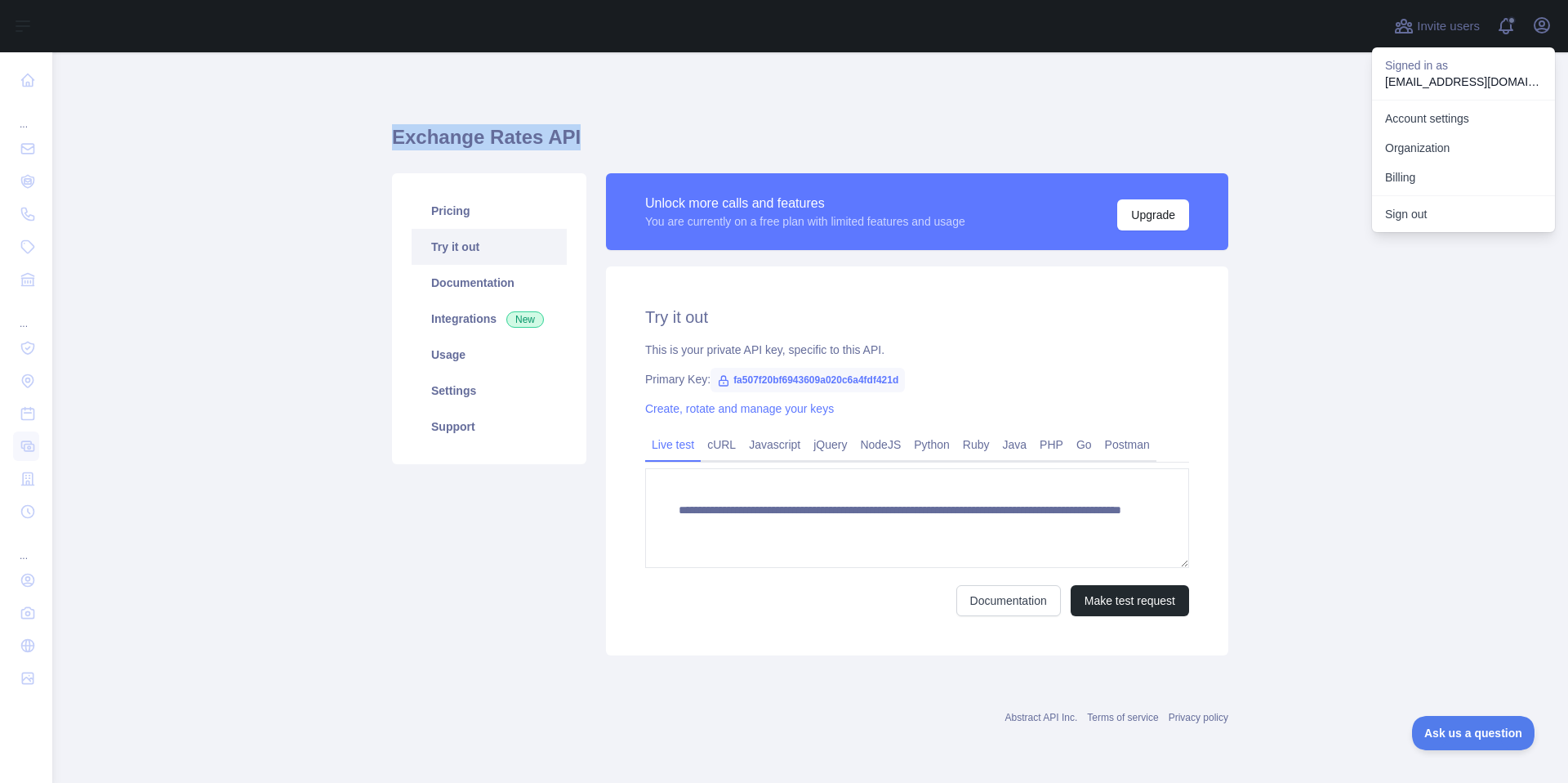
click at [823, 381] on span "fa507f20bf6943609a020c6a4fdf421d" at bounding box center [807, 379] width 194 height 25
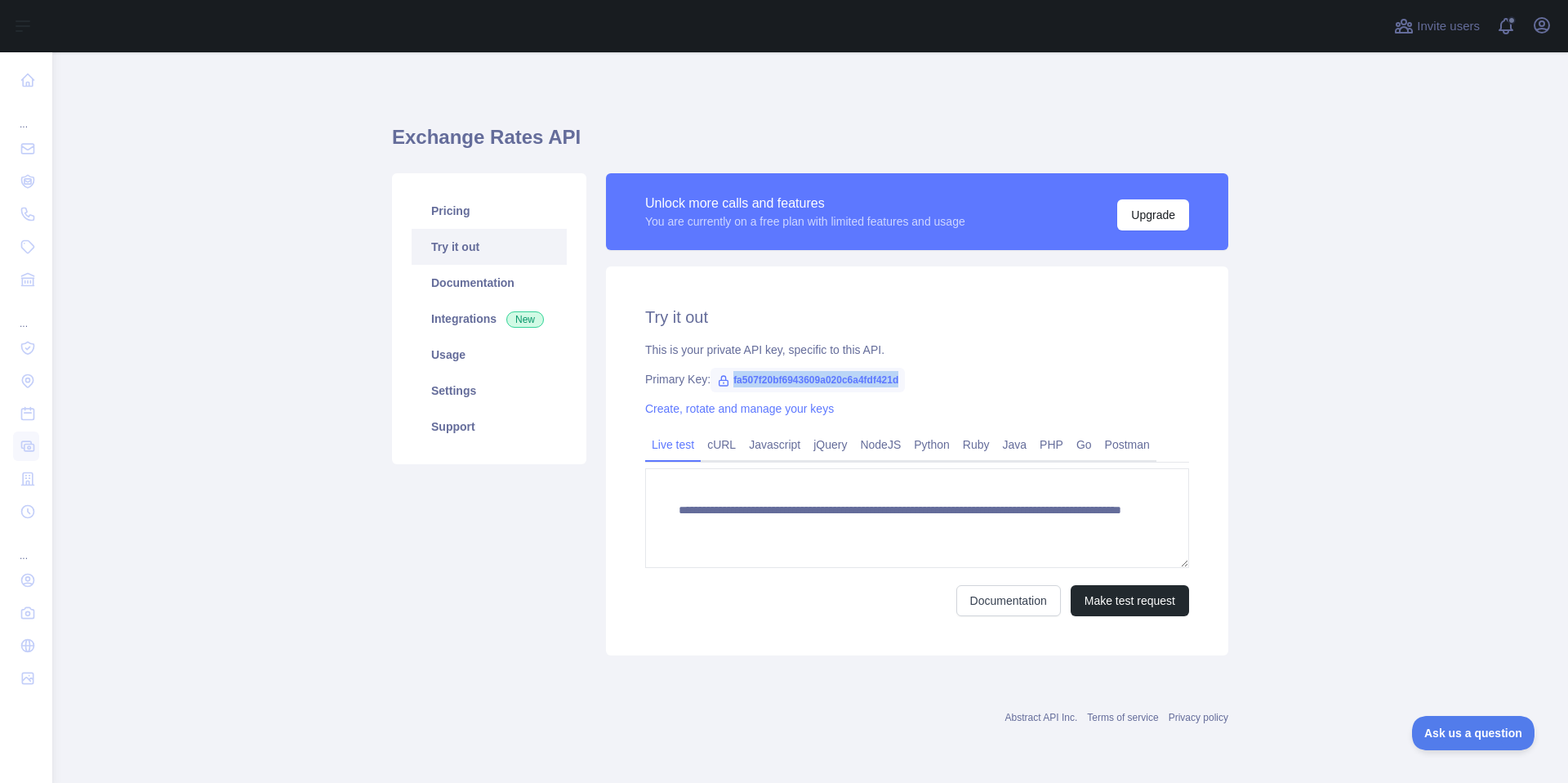
copy span "fa507f20bf6943609a020c6a4fdf421d"
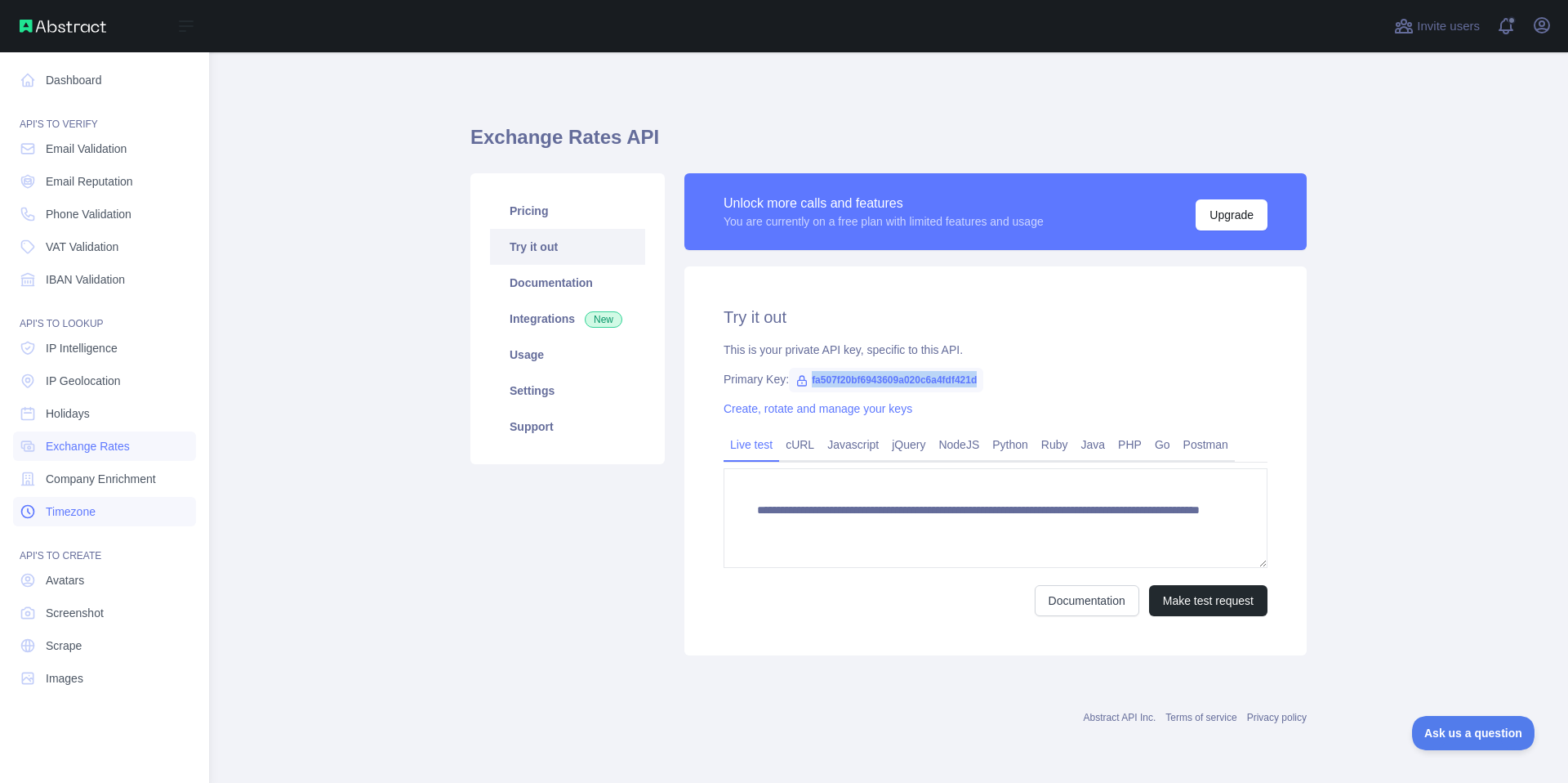
click at [46, 506] on span "Timezone" at bounding box center [70, 511] width 50 height 16
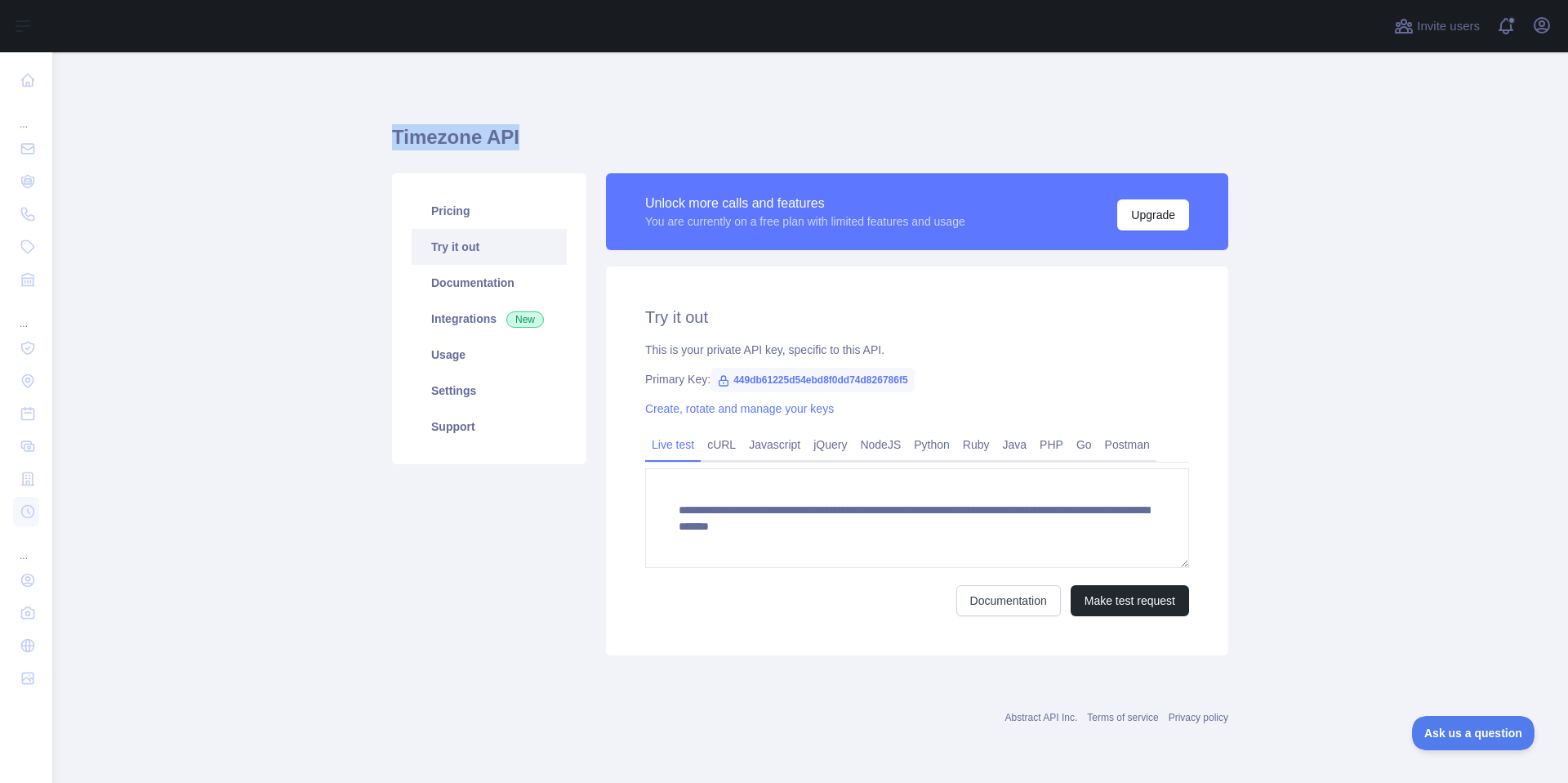
drag, startPoint x: 526, startPoint y: 140, endPoint x: 392, endPoint y: 139, distance: 134.0
click at [392, 139] on h1 "Timezone API" at bounding box center [810, 143] width 836 height 39
copy h1 "Timezone API"
click at [473, 210] on link "Pricing" at bounding box center [488, 210] width 155 height 36
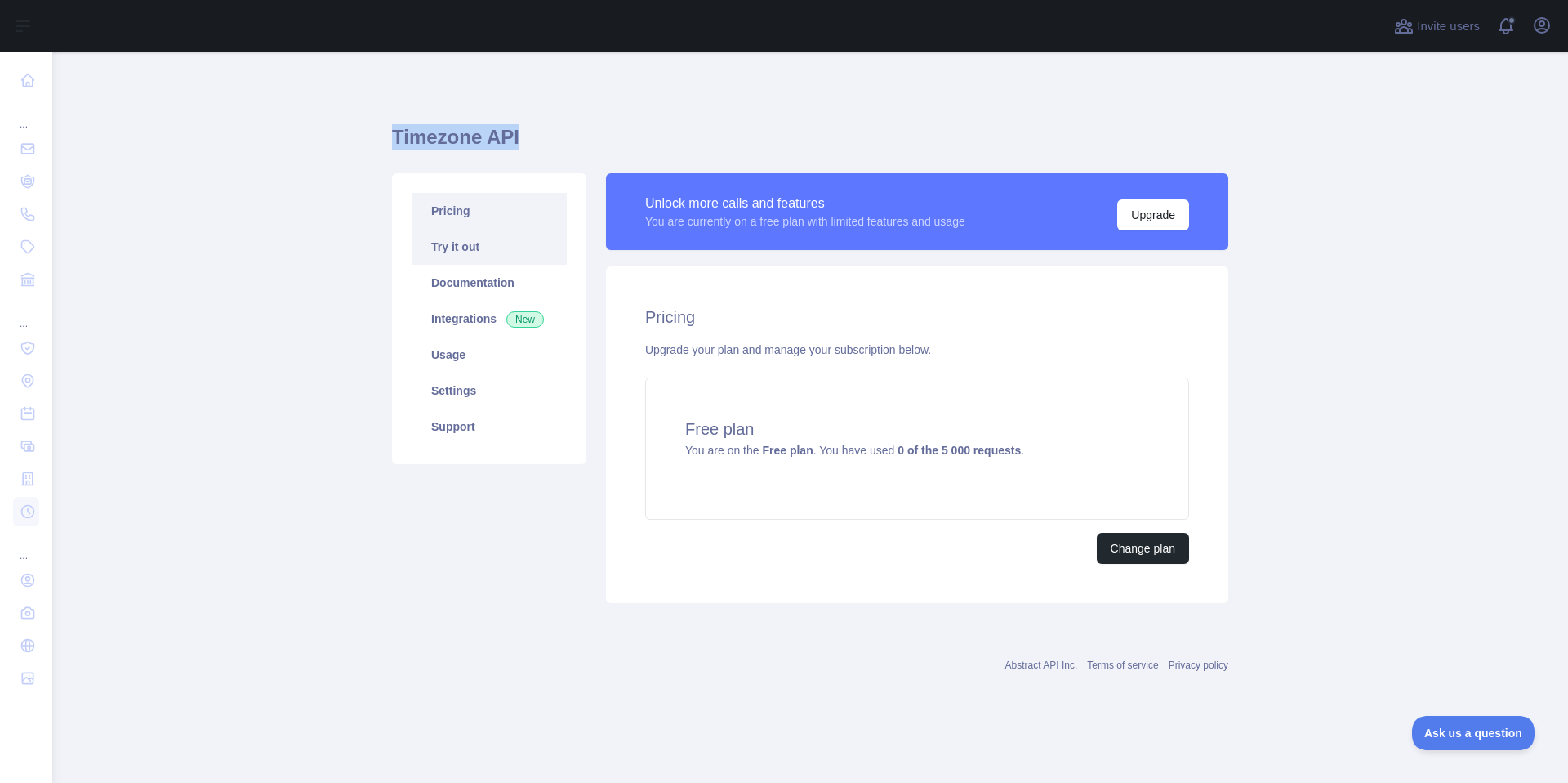
click at [473, 242] on link "Try it out" at bounding box center [488, 247] width 155 height 36
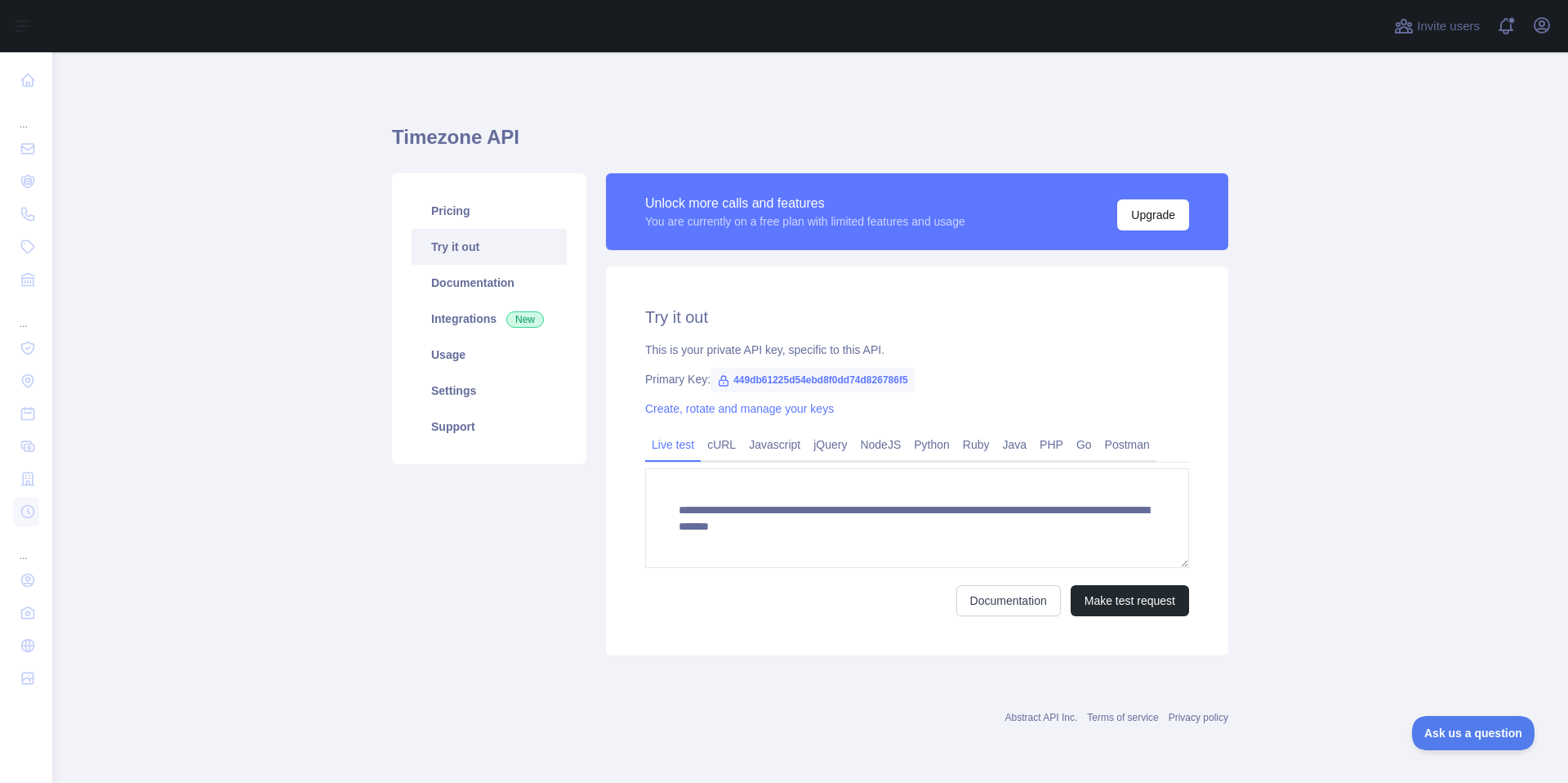
click at [879, 381] on span "449db61225d54ebd8f0dd74d826786f5" at bounding box center [812, 379] width 204 height 25
copy span "449db61225d54ebd8f0dd74d826786f5"
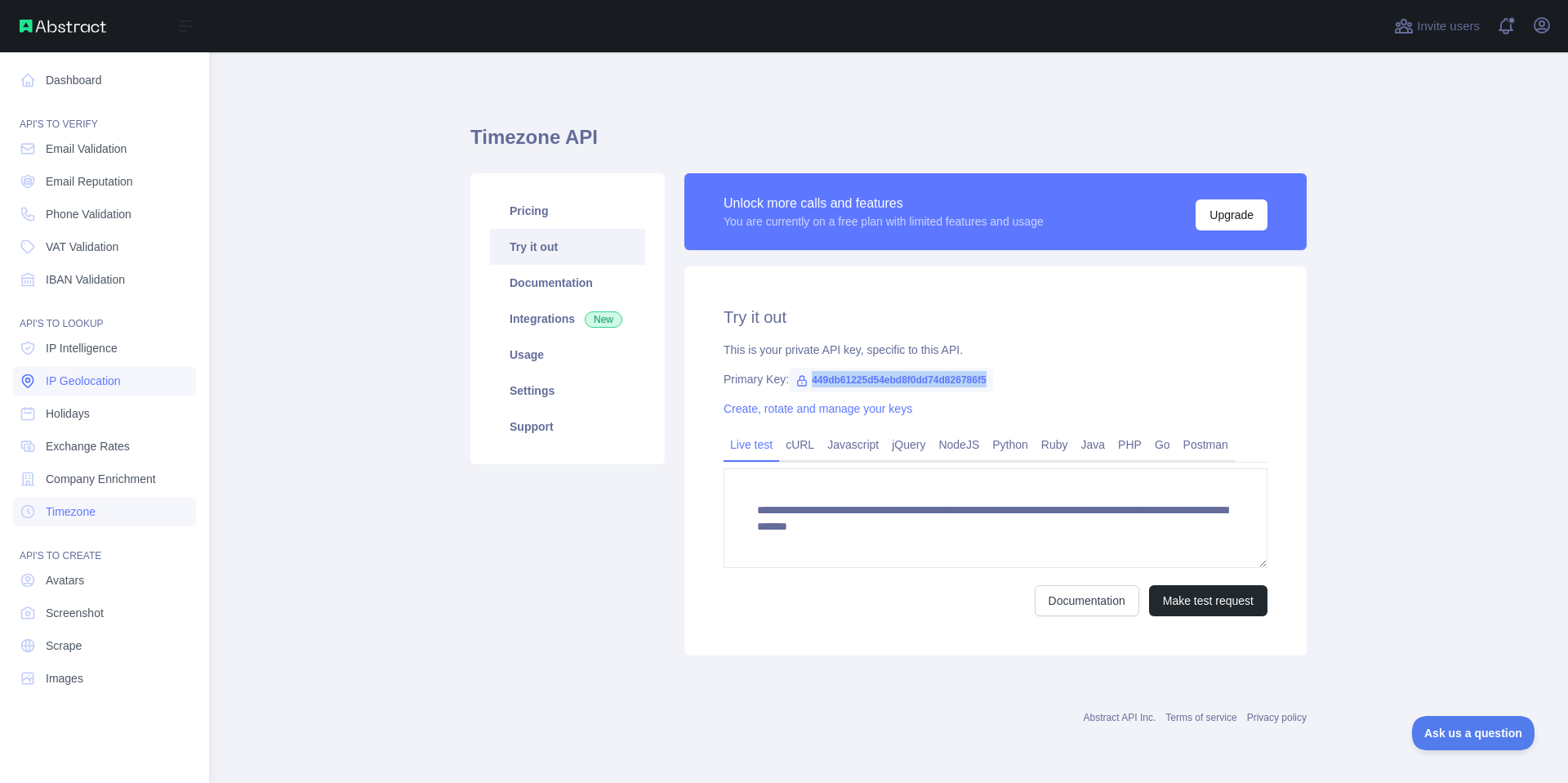
click at [59, 384] on span "IP Geolocation" at bounding box center [83, 380] width 75 height 16
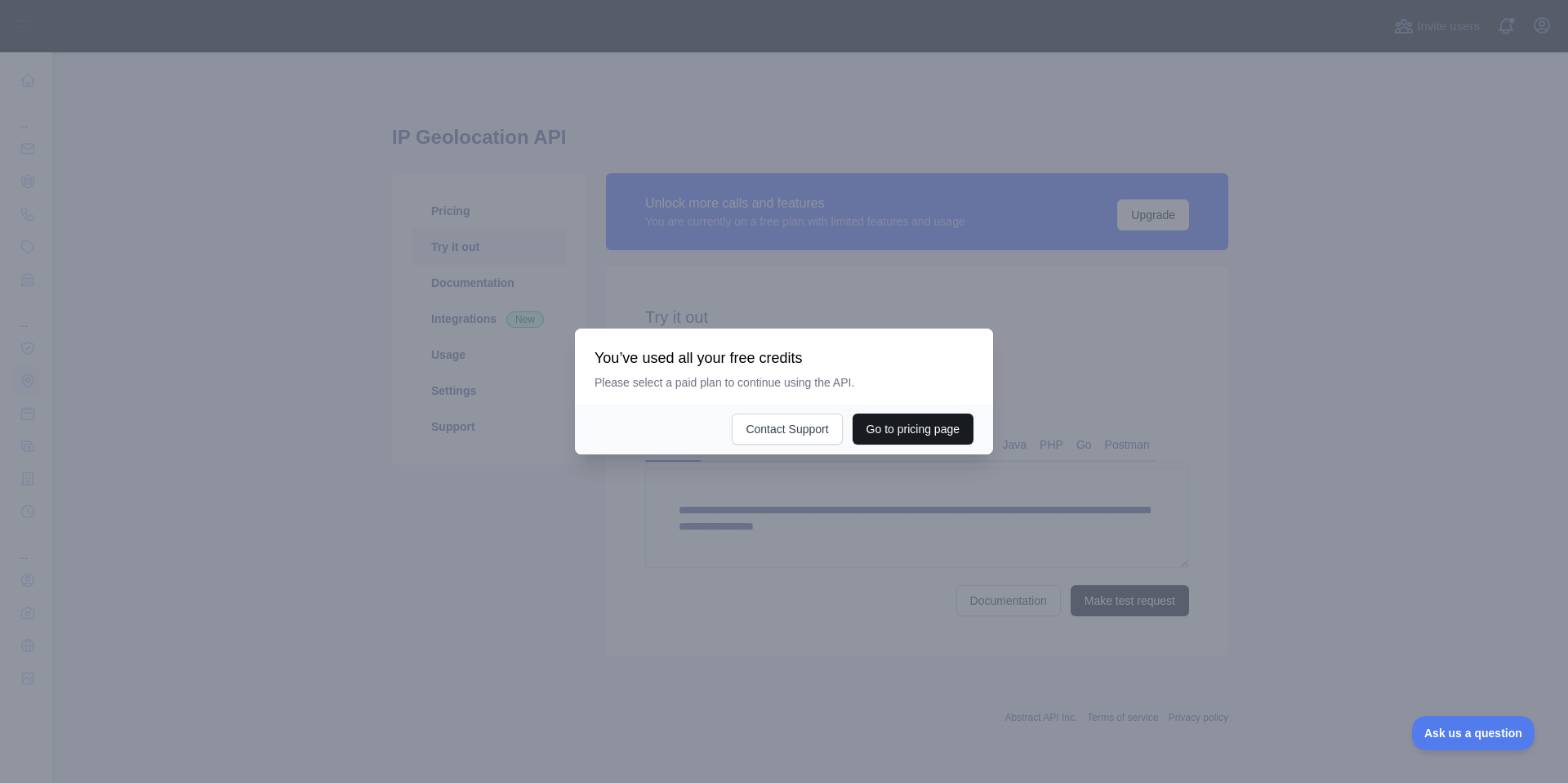
click at [917, 432] on button "Go to pricing page" at bounding box center [913, 428] width 121 height 31
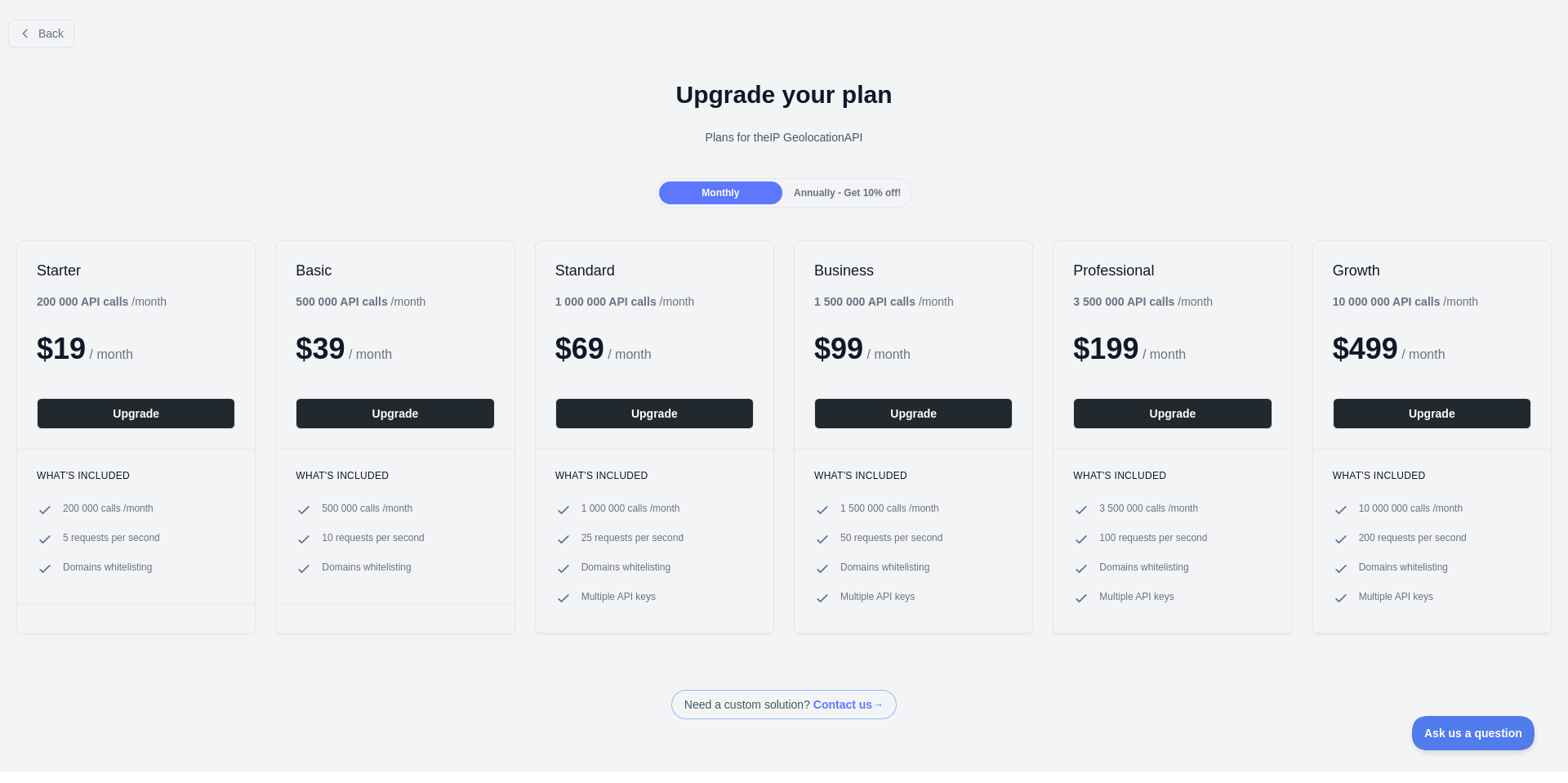
click at [814, 194] on span "Annually - Get 10% off!" at bounding box center [847, 193] width 107 height 11
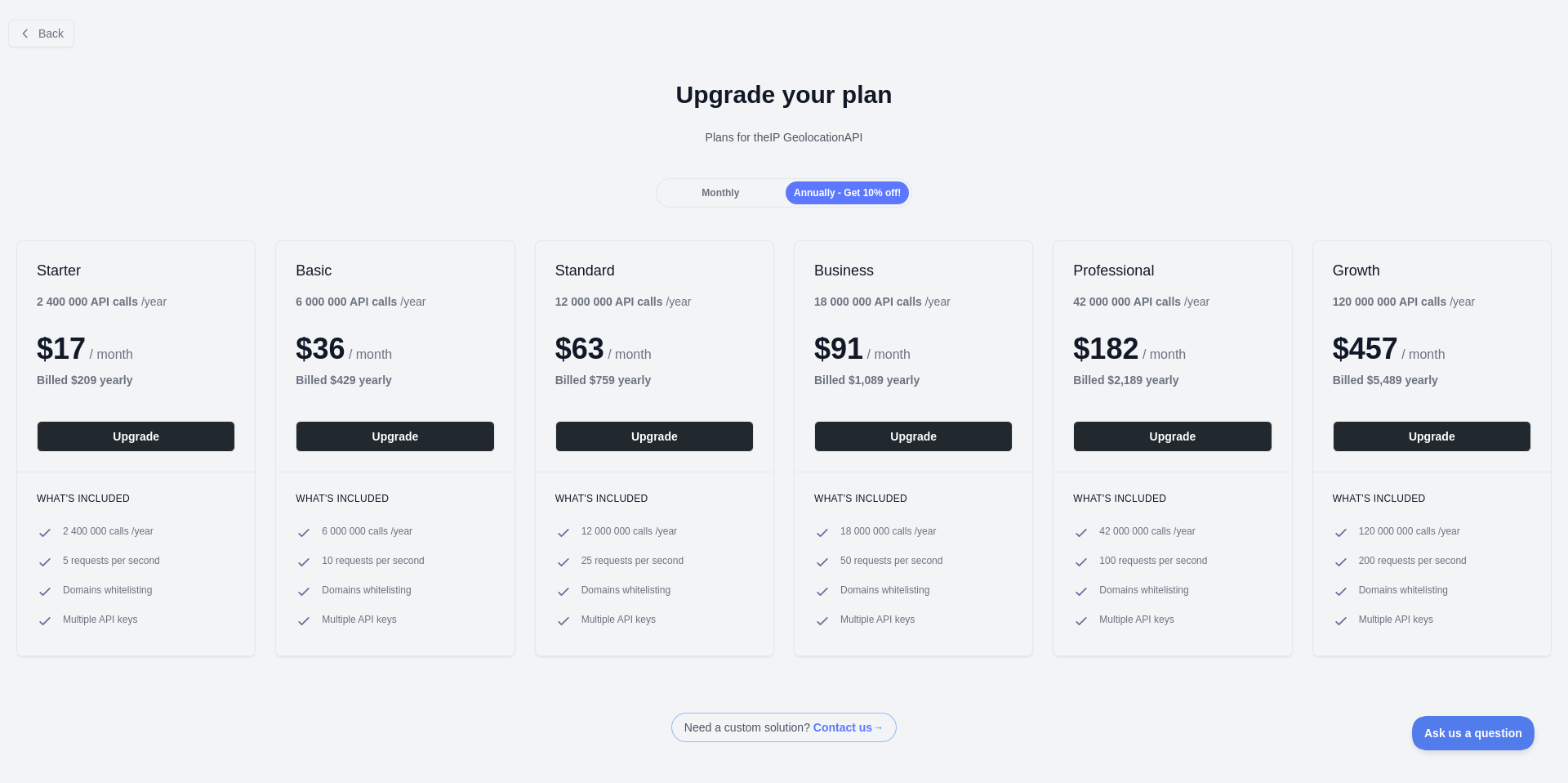
click at [735, 196] on div "Monthly" at bounding box center [720, 193] width 123 height 23
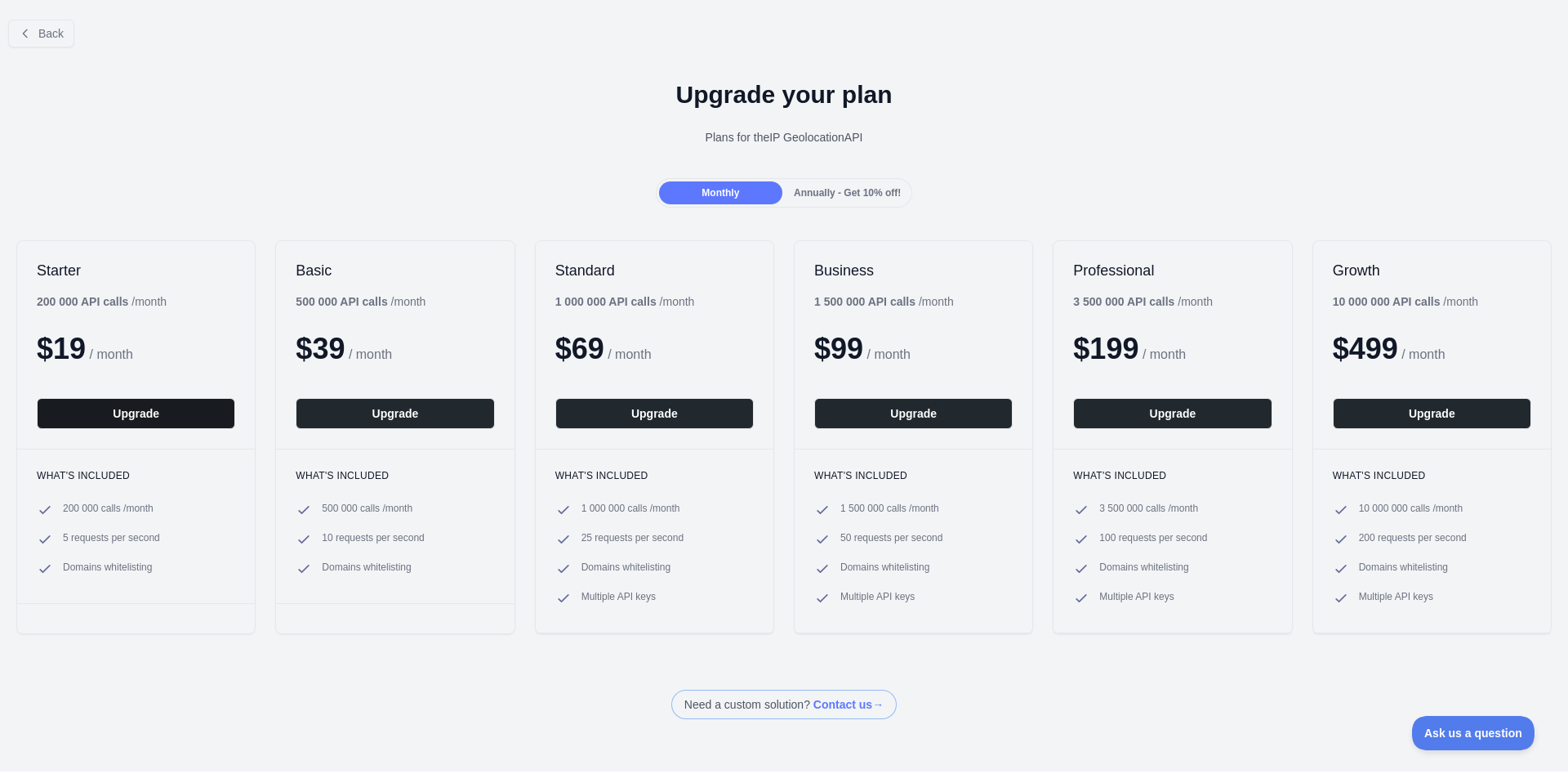
click at [114, 408] on button "Upgrade" at bounding box center [136, 413] width 198 height 31
click at [114, 414] on button "Upgrade" at bounding box center [136, 413] width 198 height 31
click at [124, 410] on div at bounding box center [784, 391] width 1568 height 783
click at [136, 411] on button "Upgrade" at bounding box center [136, 413] width 198 height 31
click at [828, 186] on div at bounding box center [784, 391] width 1568 height 783
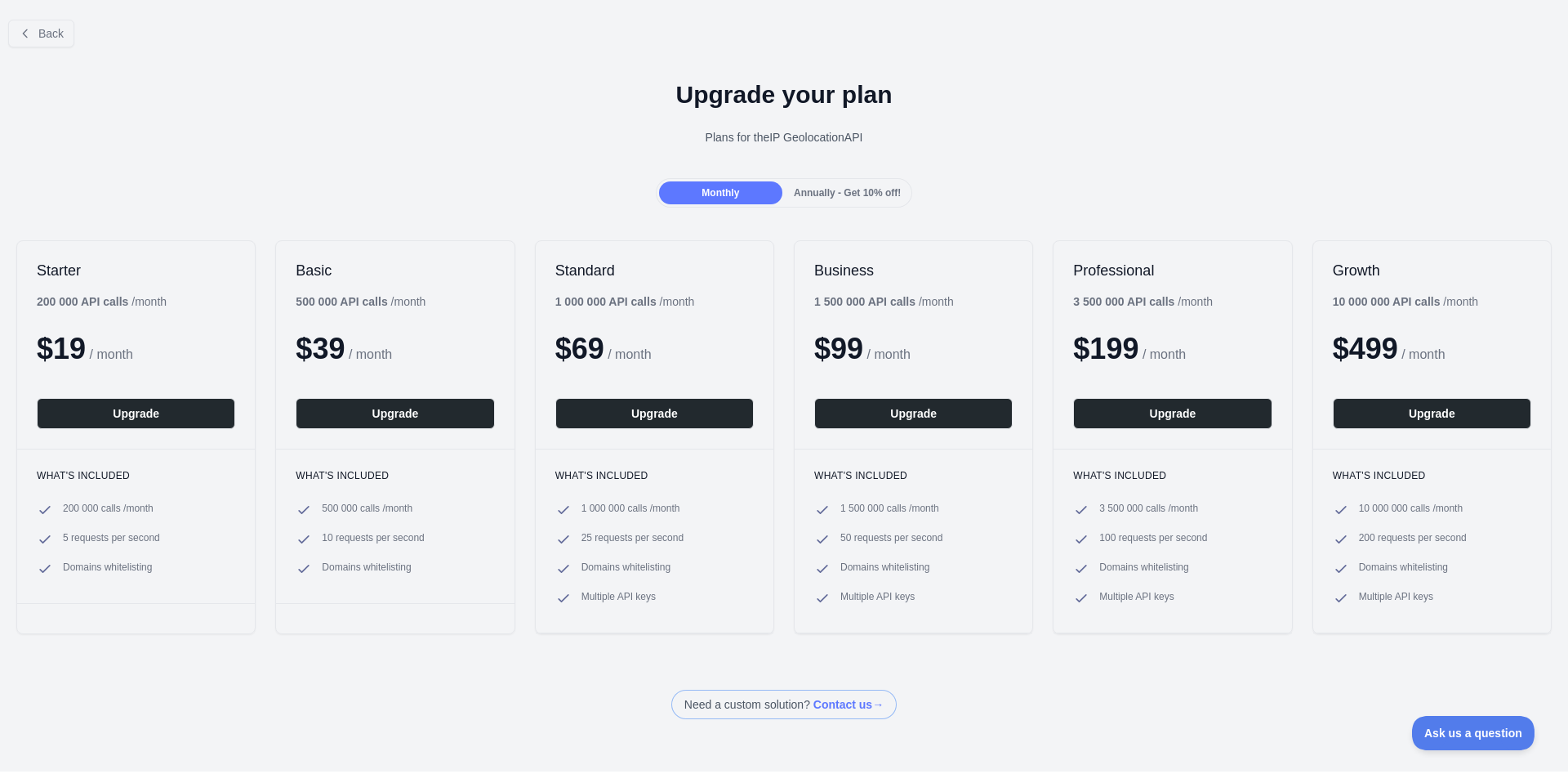
click at [794, 187] on span "Annually - Get 10% off!" at bounding box center [847, 193] width 107 height 11
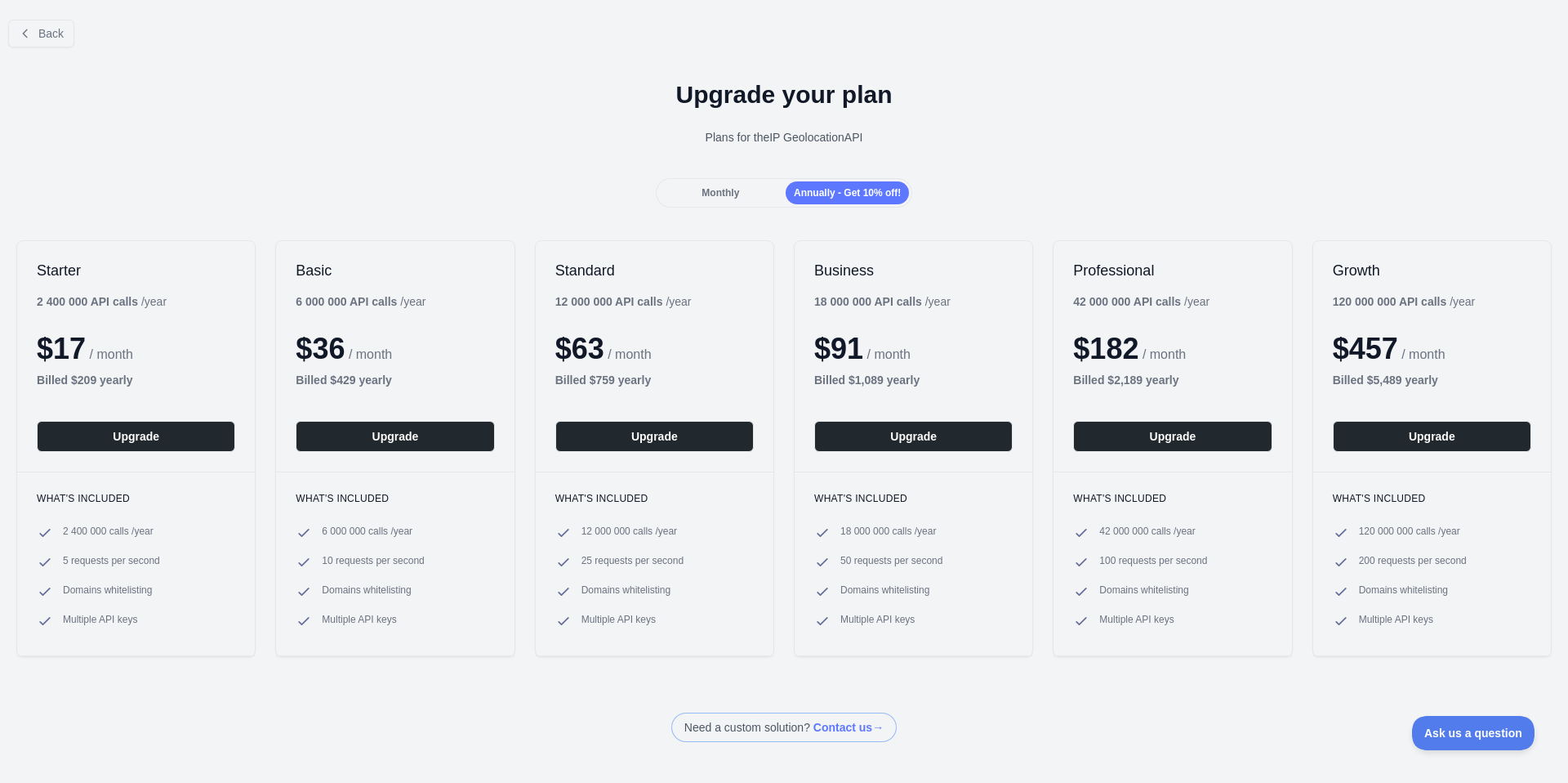
click at [711, 188] on span "Monthly" at bounding box center [720, 193] width 37 height 11
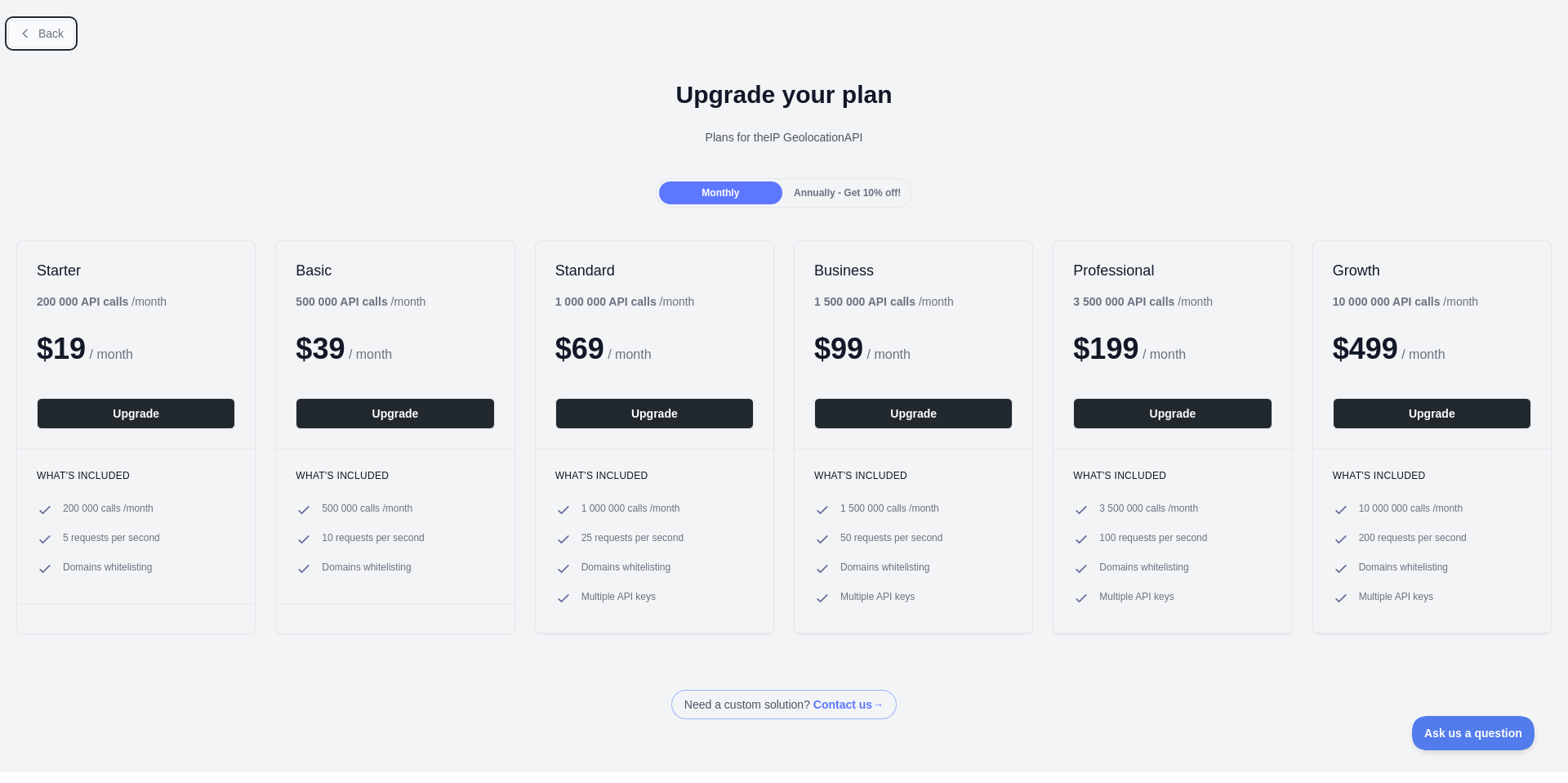
click at [42, 25] on button "Back" at bounding box center [42, 33] width 66 height 28
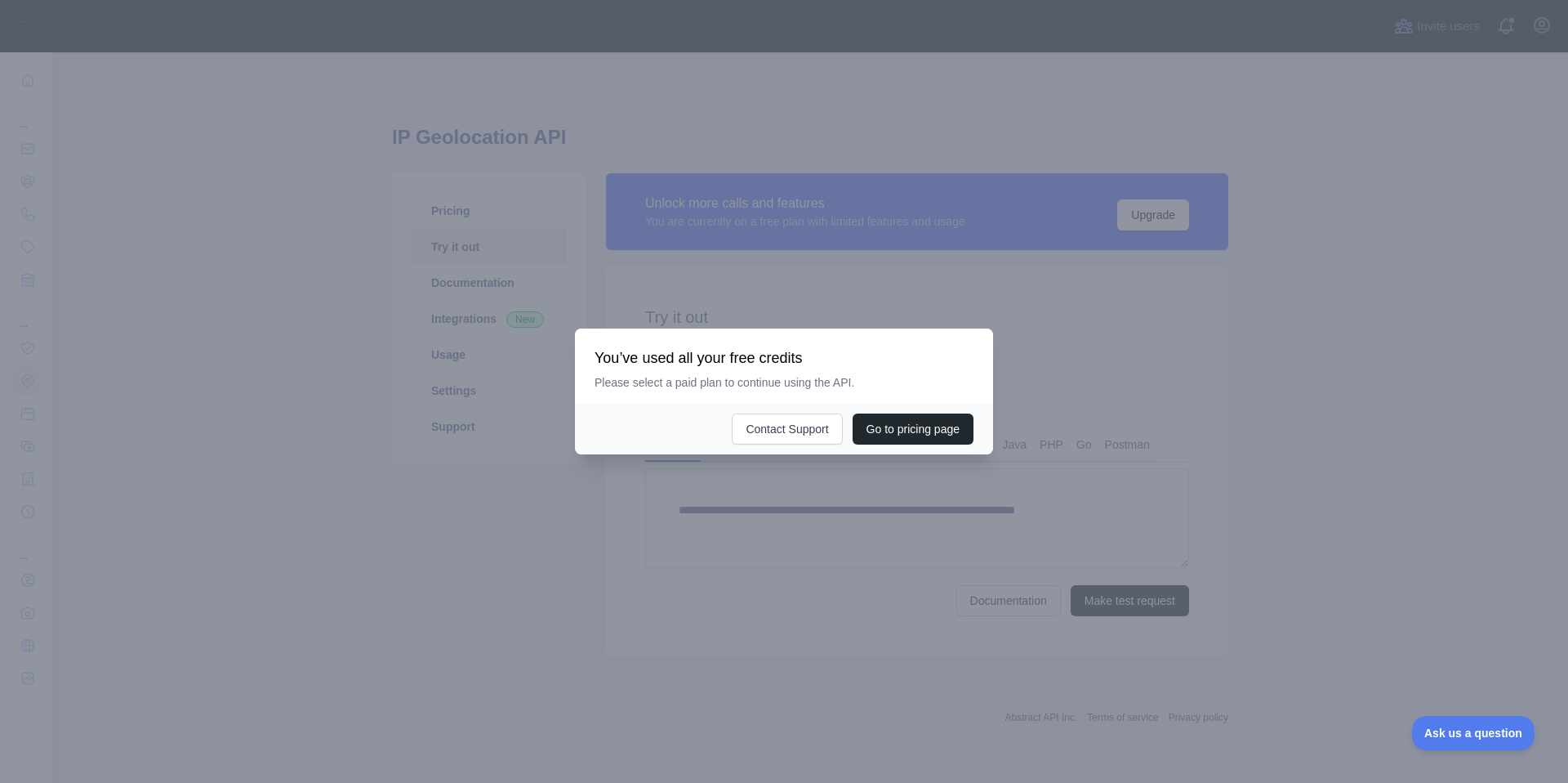
type textarea "**********"
click at [890, 268] on div at bounding box center [784, 391] width 1568 height 783
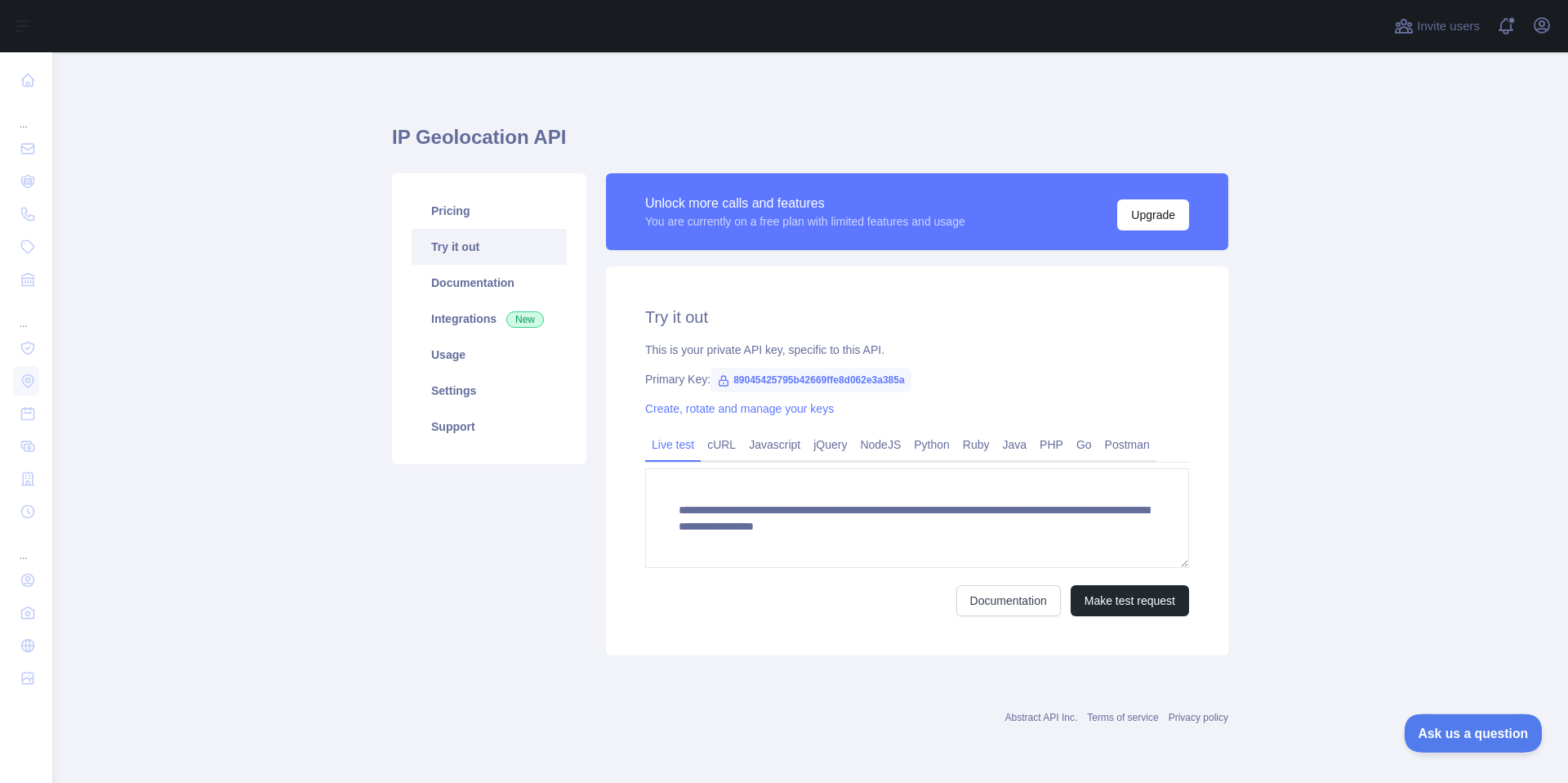
click at [1470, 732] on span "Ask us a question" at bounding box center [1465, 730] width 122 height 11
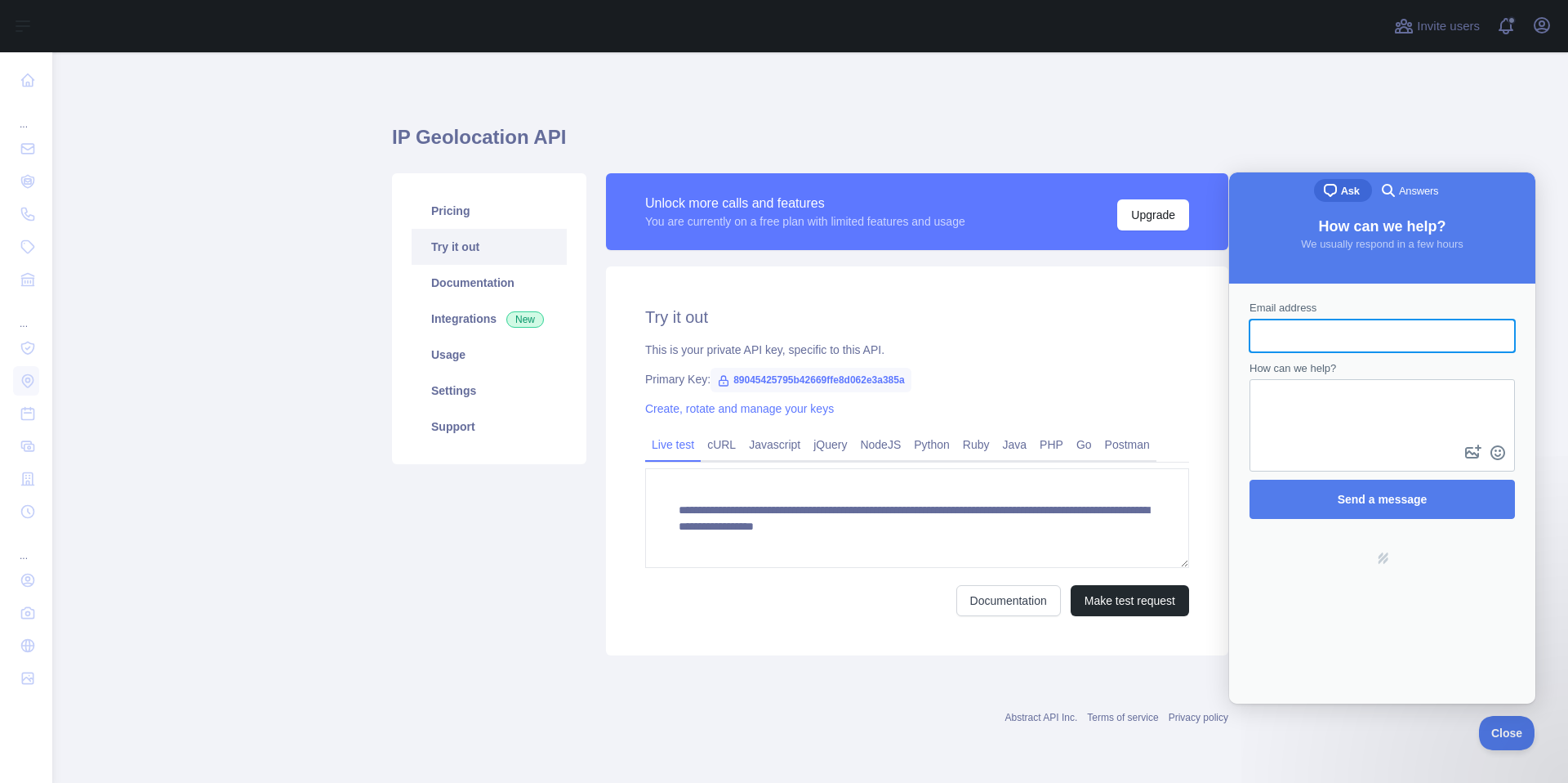
click at [1117, 120] on div "**********" at bounding box center [810, 385] width 836 height 587
click at [36, 247] on span at bounding box center [36, 247] width 0 height 0
click at [110, 365] on main "**********" at bounding box center [811, 417] width 1516 height 730
click at [25, 344] on icon at bounding box center [27, 348] width 16 height 16
click at [30, 352] on icon at bounding box center [27, 348] width 12 height 12
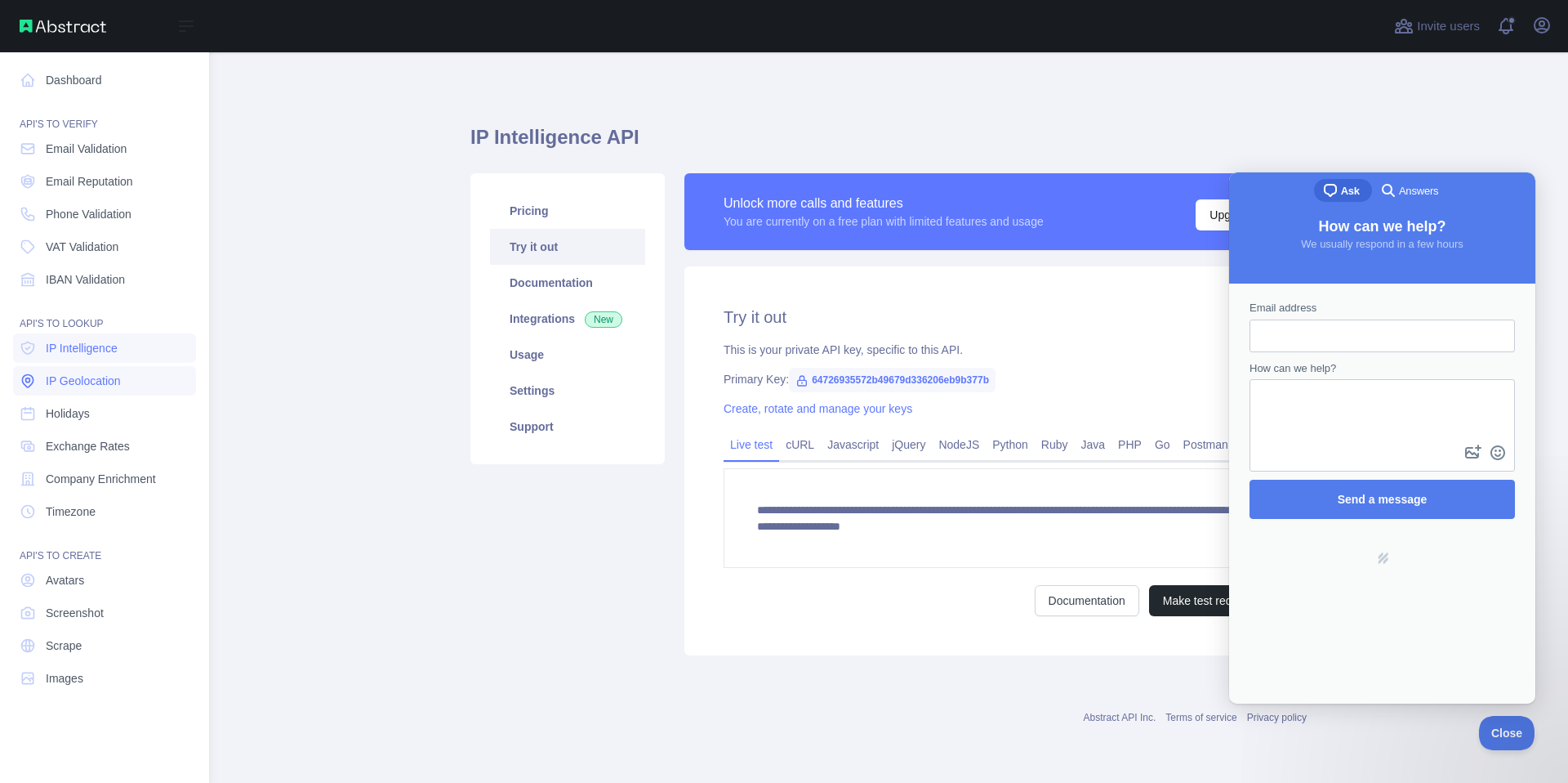
click at [25, 378] on icon at bounding box center [27, 380] width 16 height 16
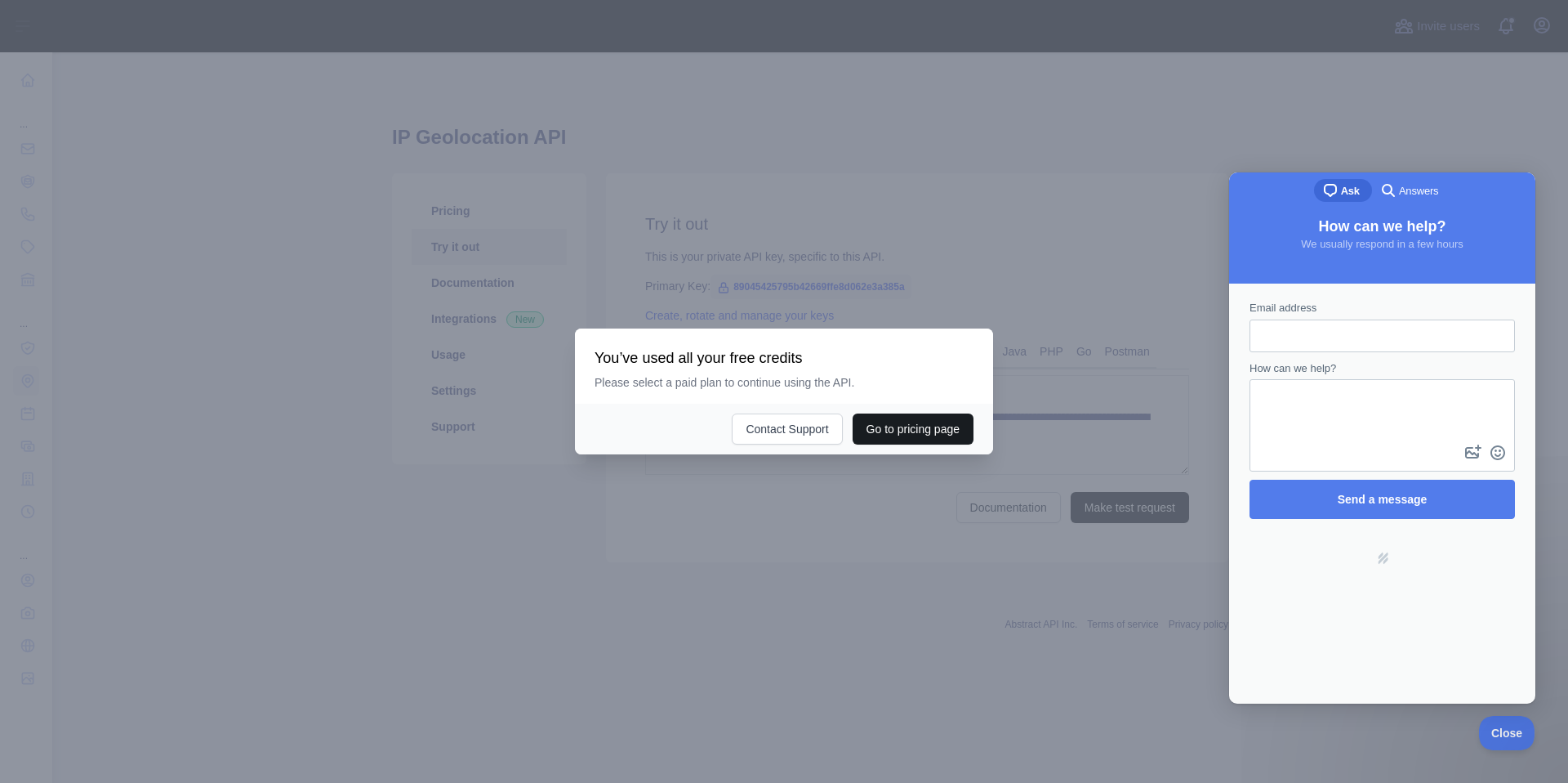
click at [872, 428] on button "Go to pricing page" at bounding box center [913, 428] width 121 height 31
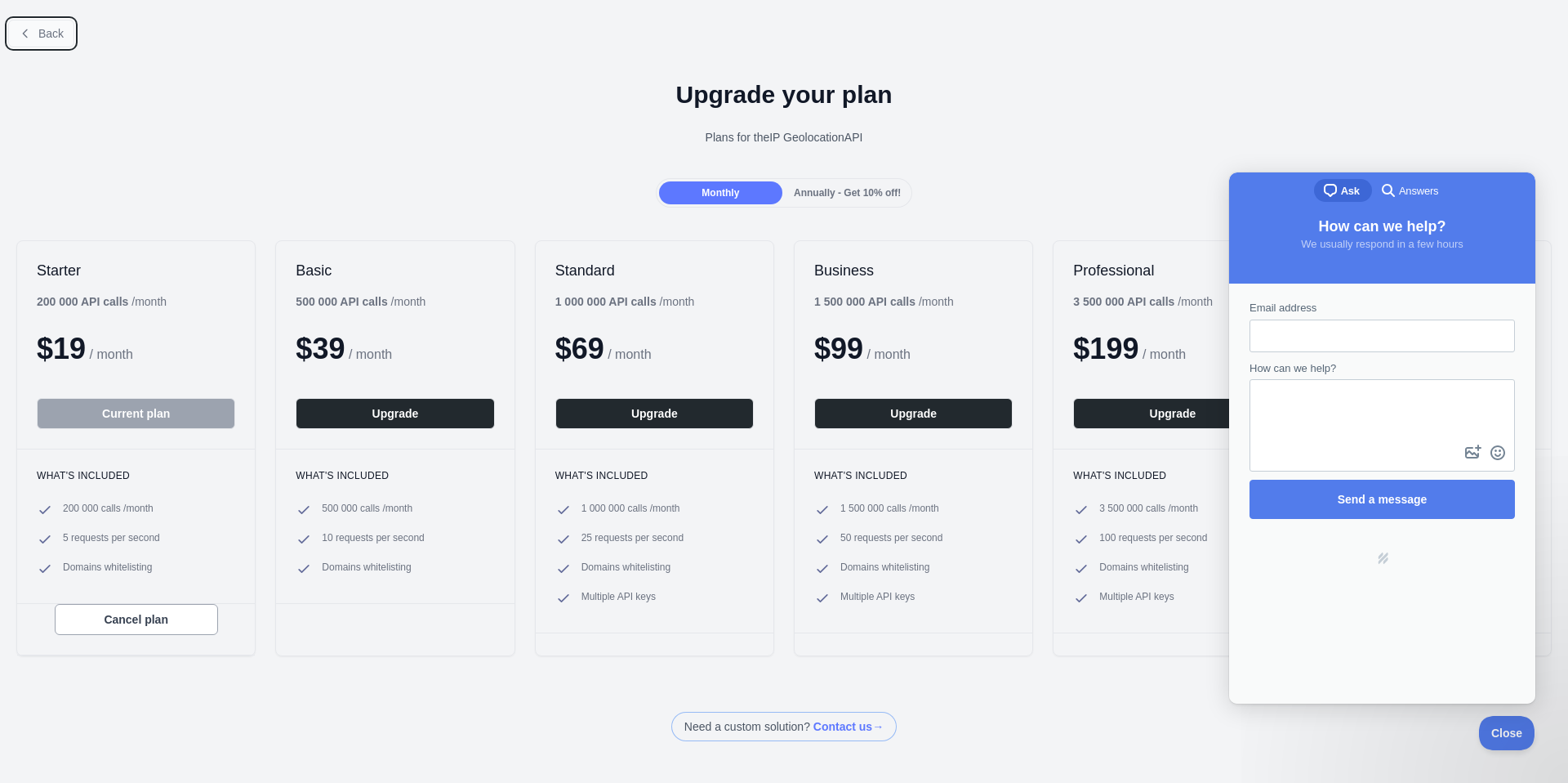
click at [42, 33] on span "Back" at bounding box center [51, 33] width 25 height 13
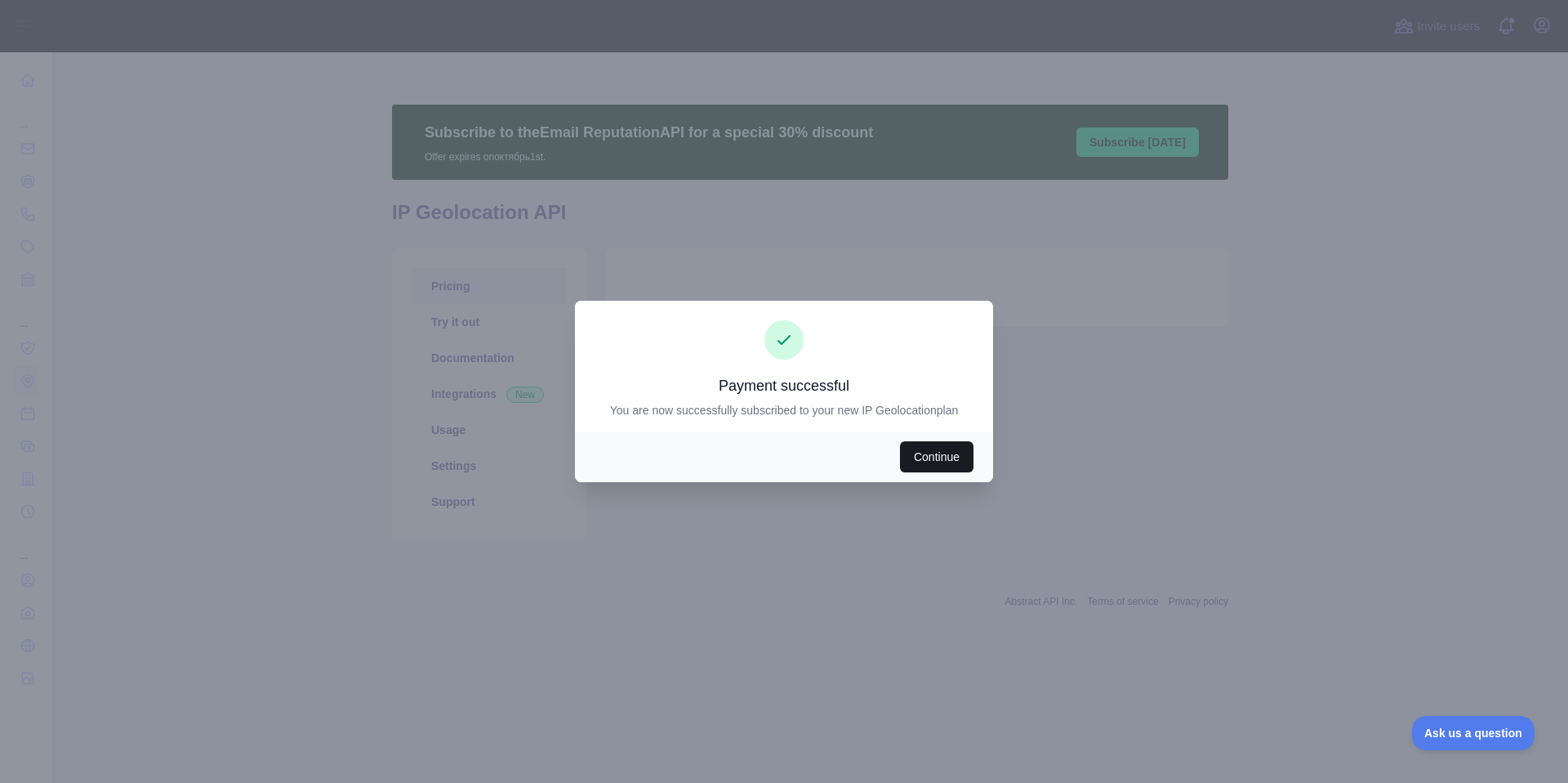
click at [936, 454] on button "Continue" at bounding box center [936, 456] width 74 height 31
click at [927, 459] on button "Continue" at bounding box center [936, 456] width 74 height 31
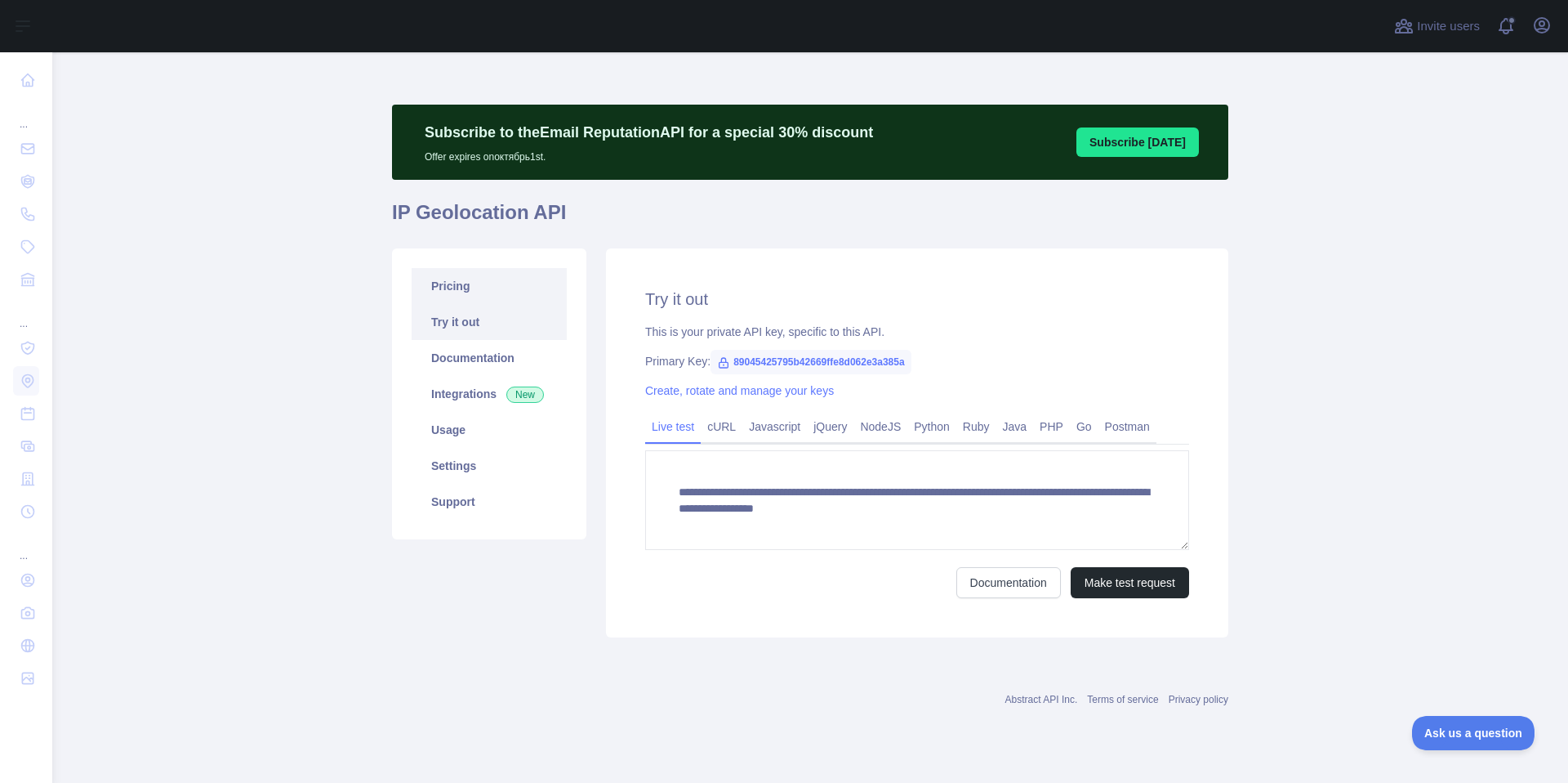
click at [476, 276] on link "Pricing" at bounding box center [488, 286] width 155 height 36
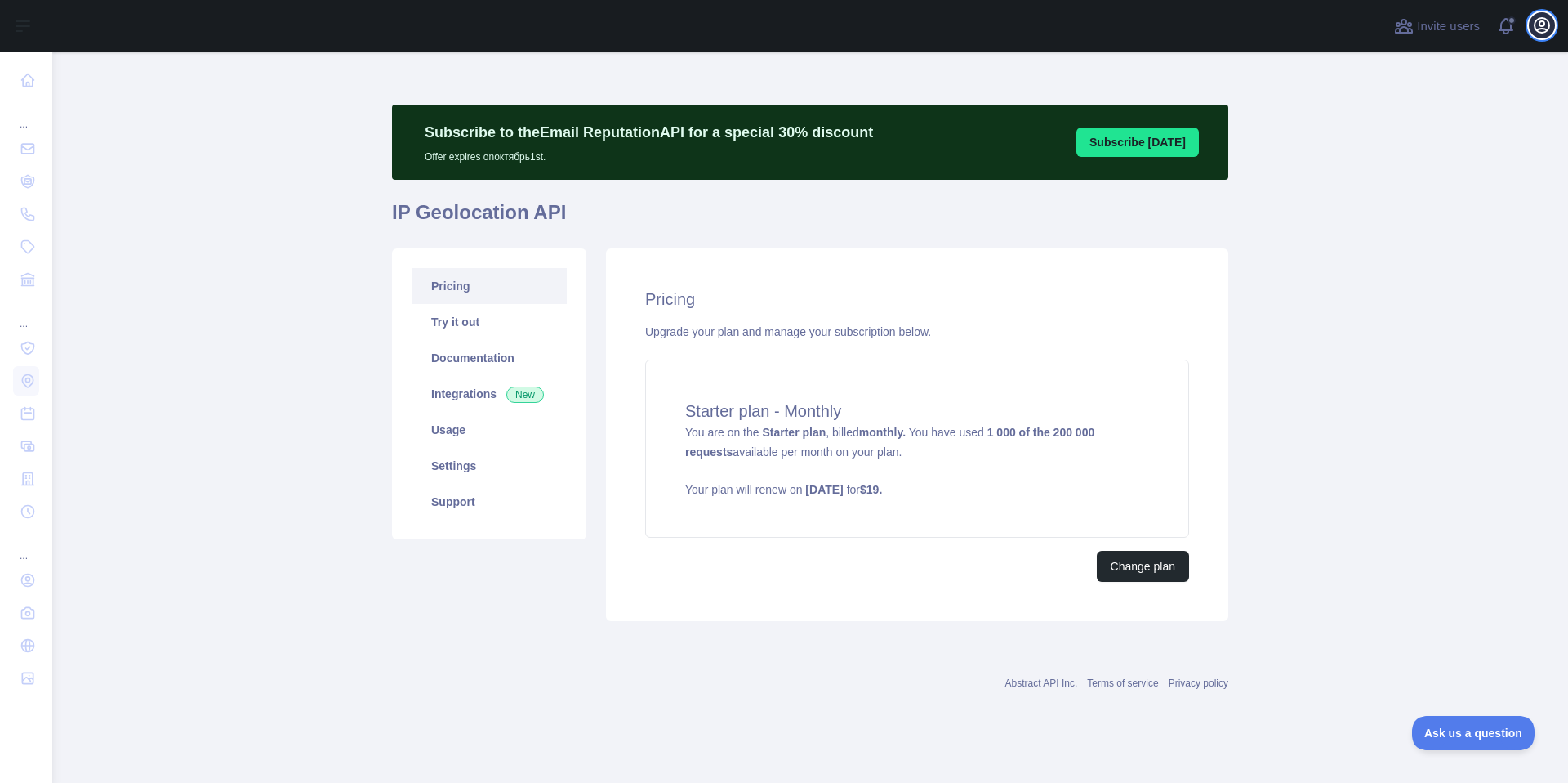
click at [1532, 28] on icon "button" at bounding box center [1542, 25] width 20 height 20
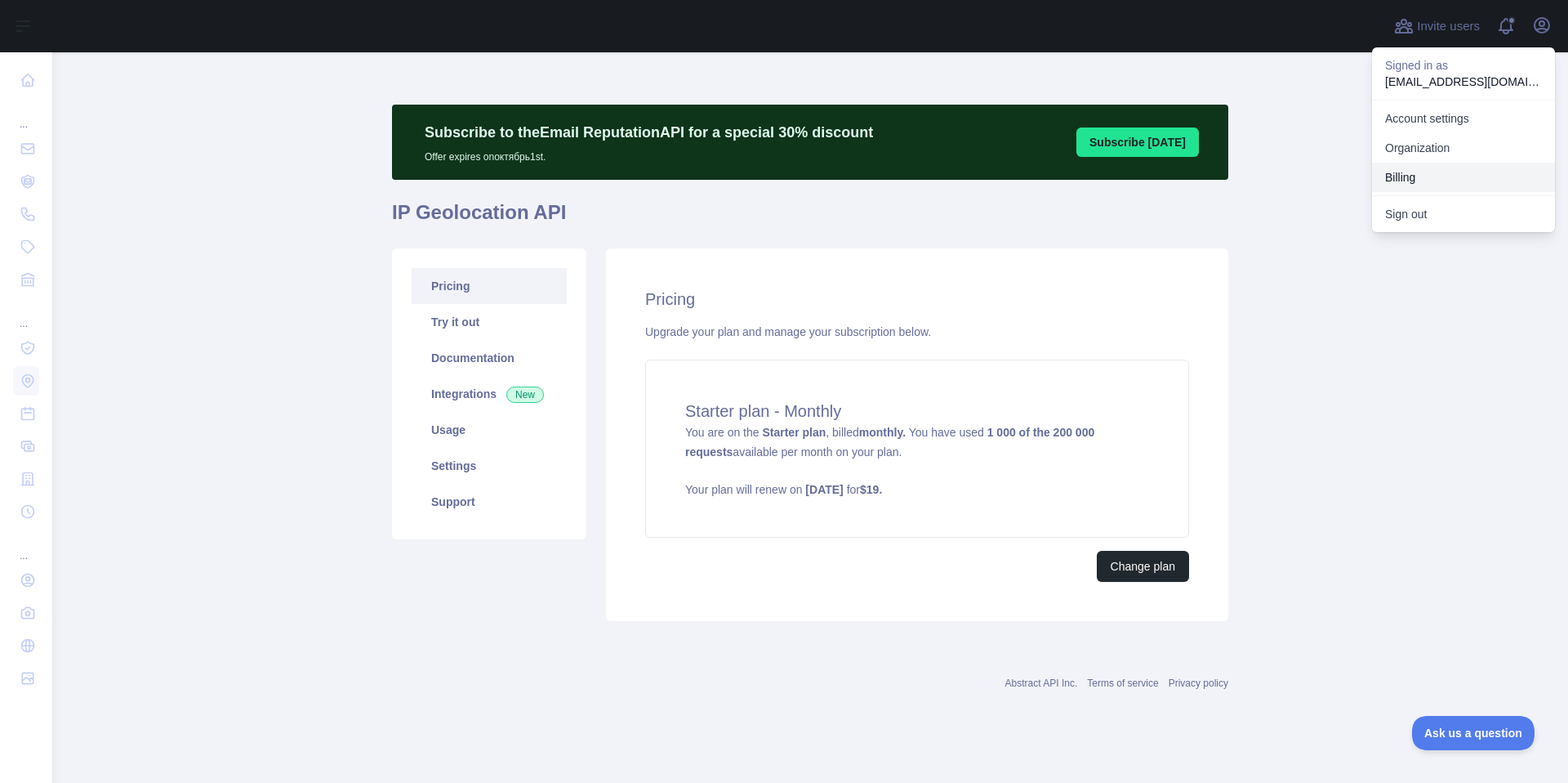
click at [1424, 173] on button "Billing" at bounding box center [1464, 177] width 183 height 30
